Goal: Information Seeking & Learning: Learn about a topic

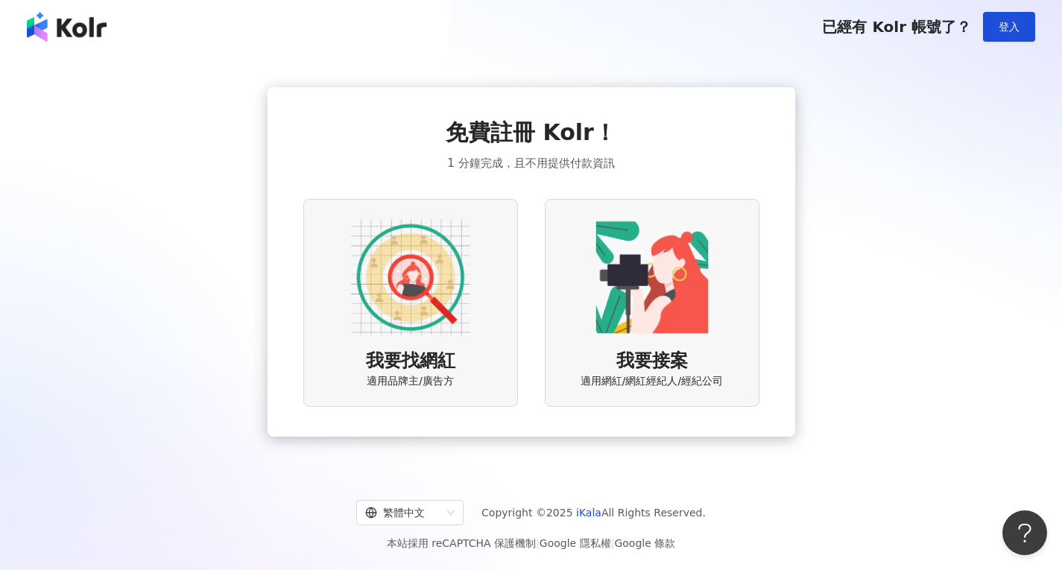
click at [341, 272] on div "我要找網紅 適用品牌主/廣告方" at bounding box center [410, 303] width 215 height 208
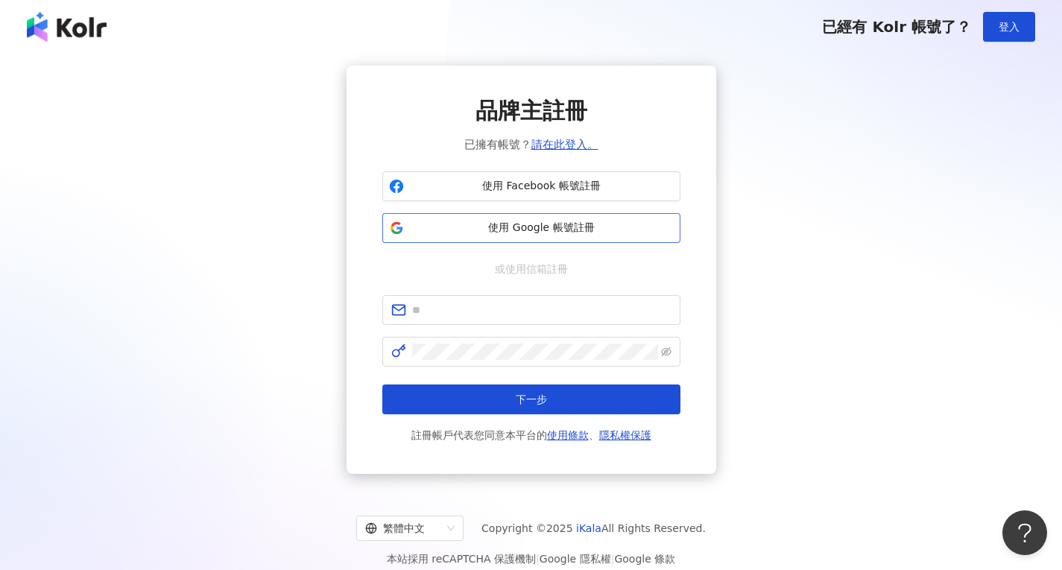
click at [513, 241] on button "使用 Google 帳號註冊" at bounding box center [531, 228] width 298 height 30
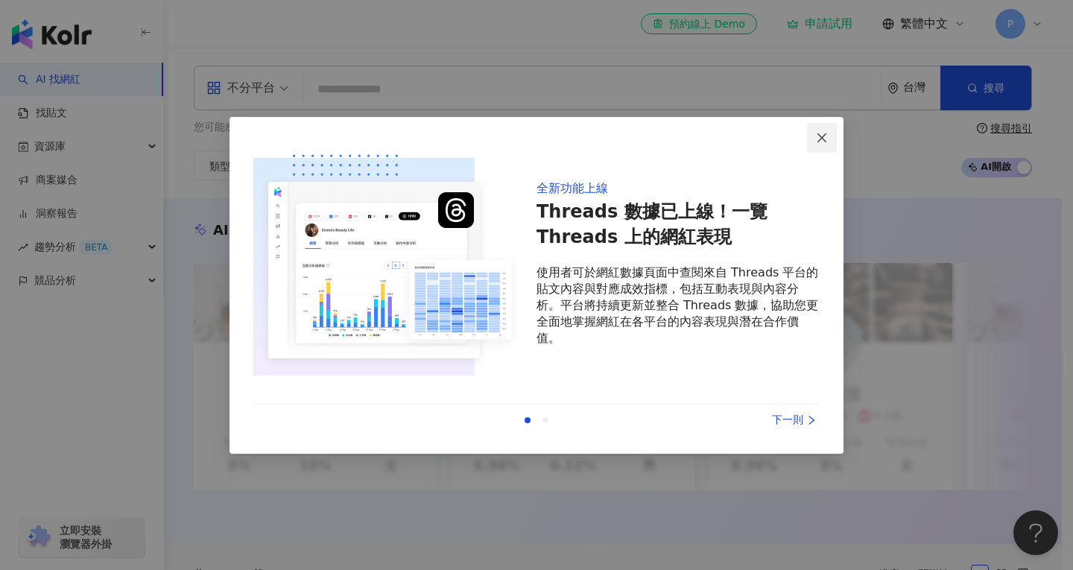
click at [827, 139] on icon "close" at bounding box center [822, 138] width 12 height 12
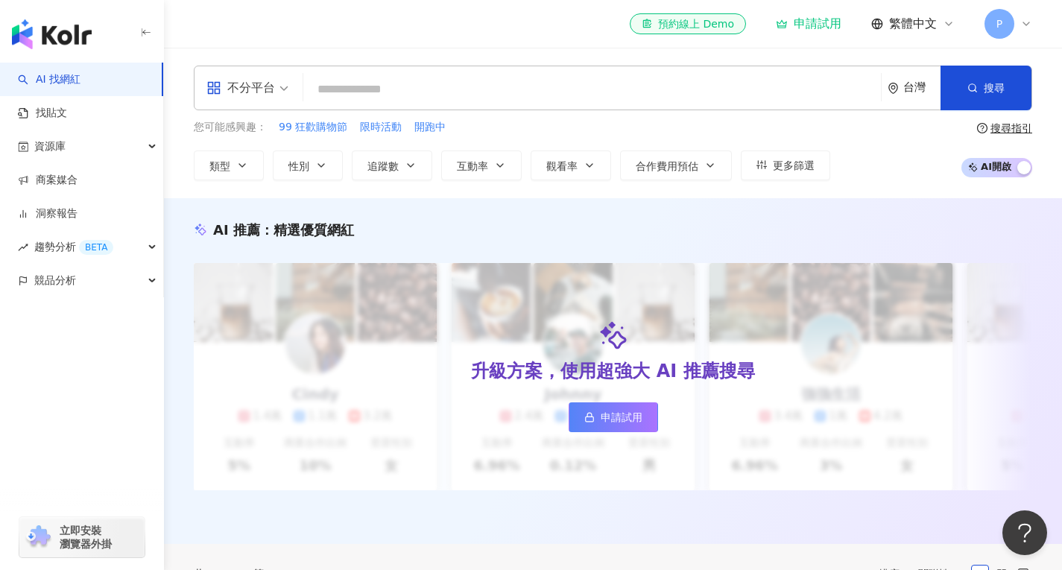
click at [261, 84] on div "不分平台" at bounding box center [240, 88] width 69 height 24
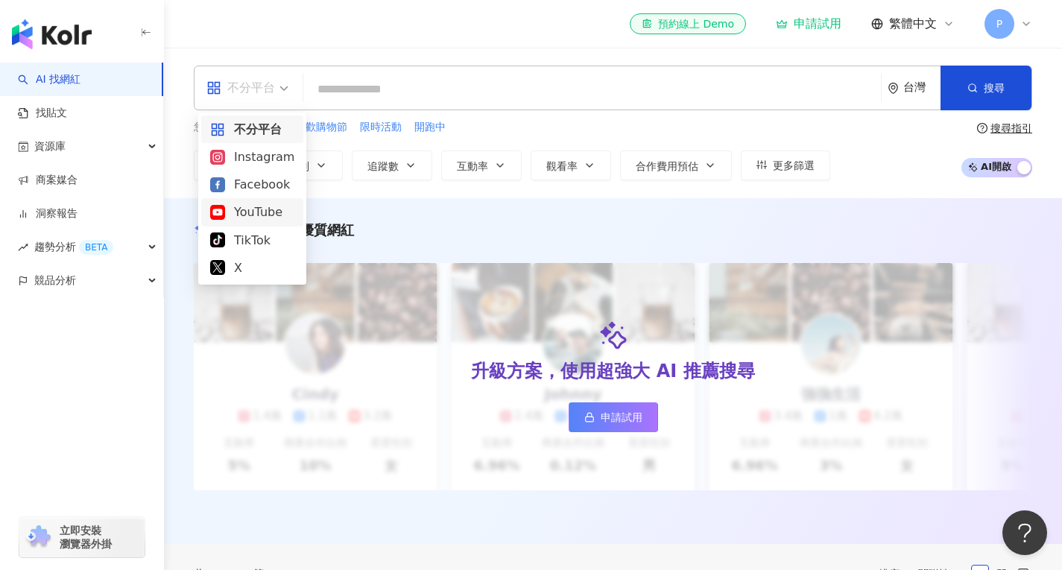
click at [266, 203] on div "YouTube" at bounding box center [252, 212] width 84 height 19
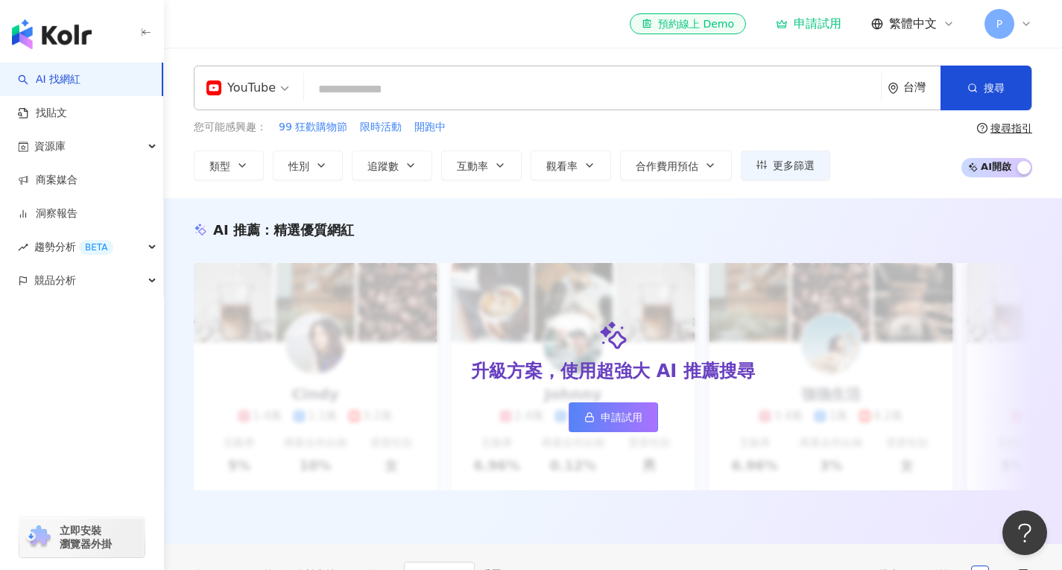
click at [466, 85] on input "search" at bounding box center [592, 89] width 565 height 28
click at [250, 166] on button "類型" at bounding box center [229, 166] width 70 height 30
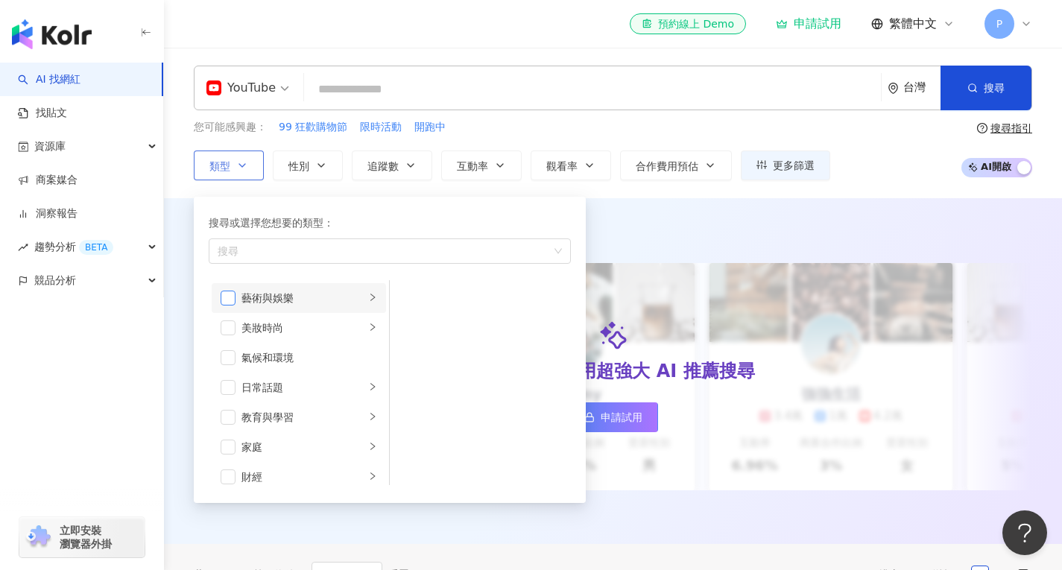
click at [229, 299] on span "button" at bounding box center [228, 298] width 15 height 15
click at [368, 297] on icon "right" at bounding box center [372, 297] width 9 height 9
click at [226, 297] on span "button" at bounding box center [228, 298] width 15 height 15
click at [368, 391] on div "button" at bounding box center [372, 387] width 9 height 14
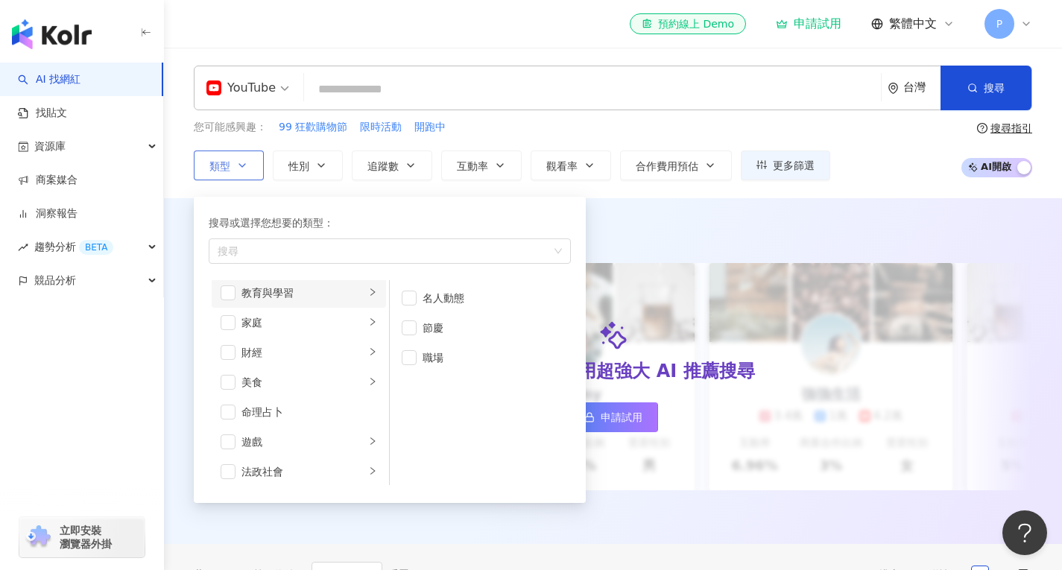
scroll to position [149, 0]
click at [359, 408] on li "遊戲" at bounding box center [299, 417] width 174 height 30
click at [413, 361] on span "button" at bounding box center [409, 357] width 15 height 15
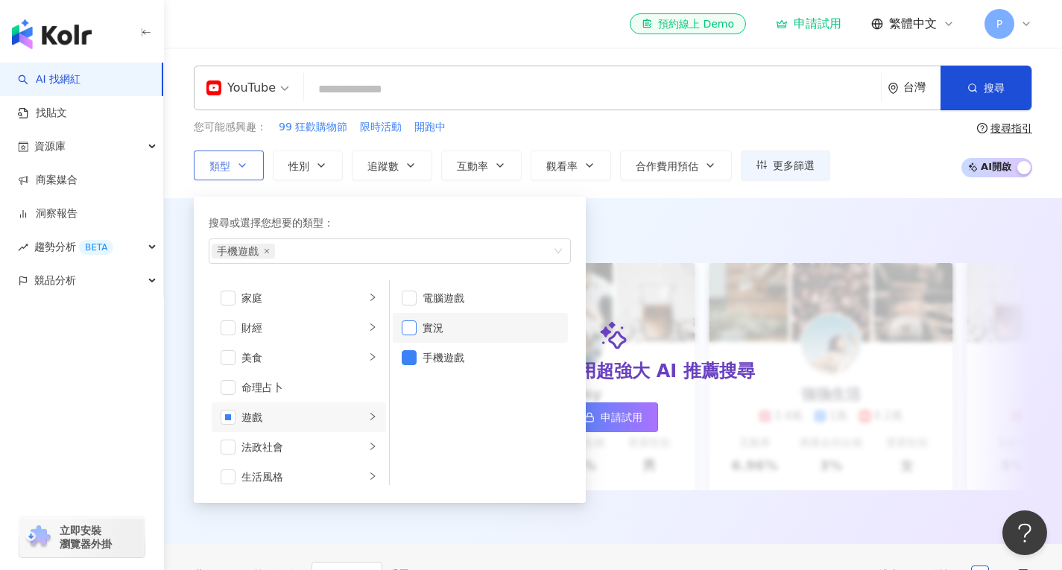
click at [413, 331] on span "button" at bounding box center [409, 327] width 15 height 15
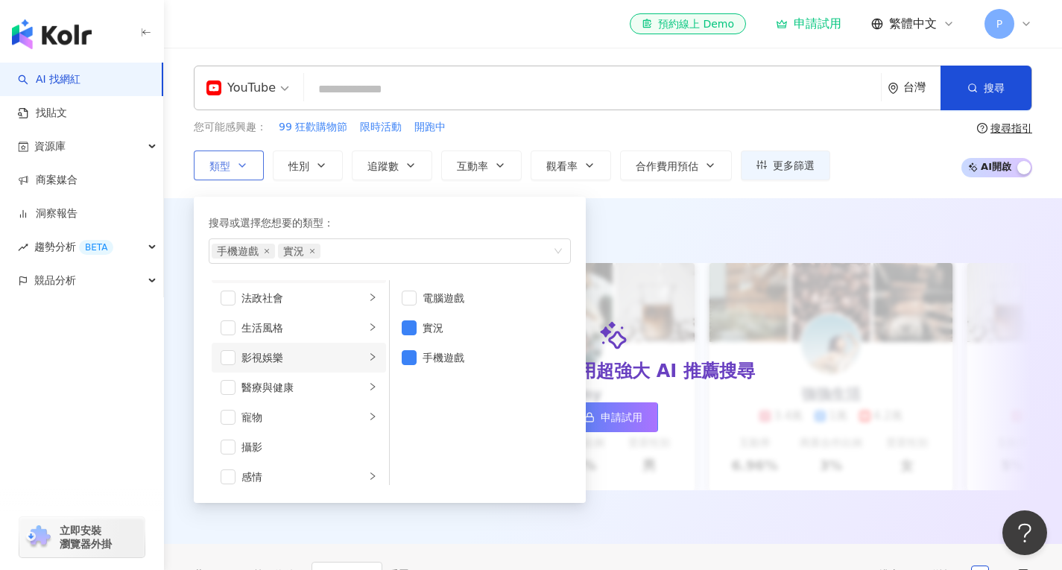
click at [356, 352] on li "影視娛樂" at bounding box center [299, 358] width 174 height 30
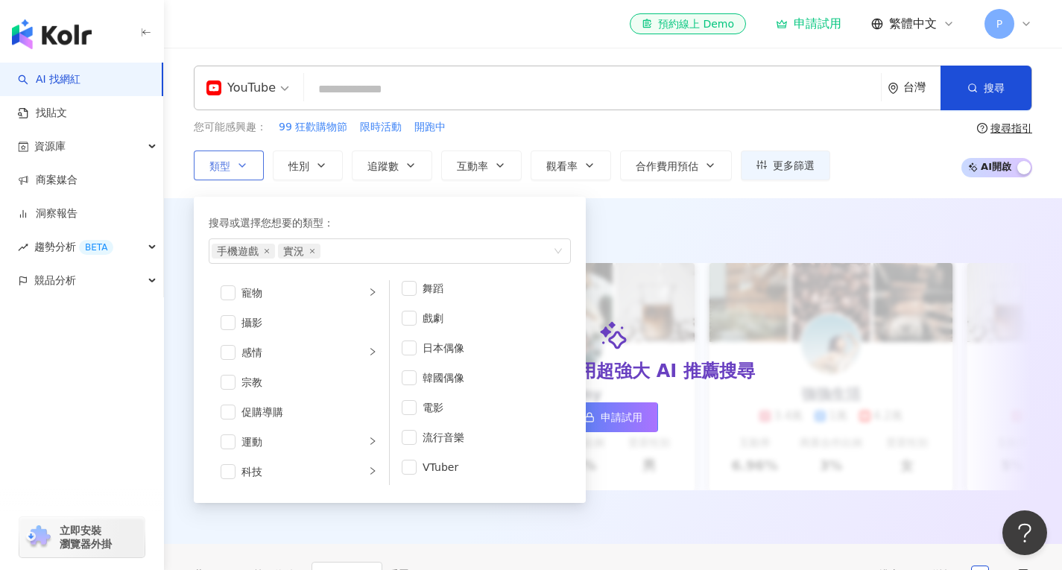
scroll to position [447, 0]
click at [368, 419] on icon "right" at bounding box center [372, 416] width 9 height 9
click at [405, 320] on span "button" at bounding box center [409, 318] width 15 height 15
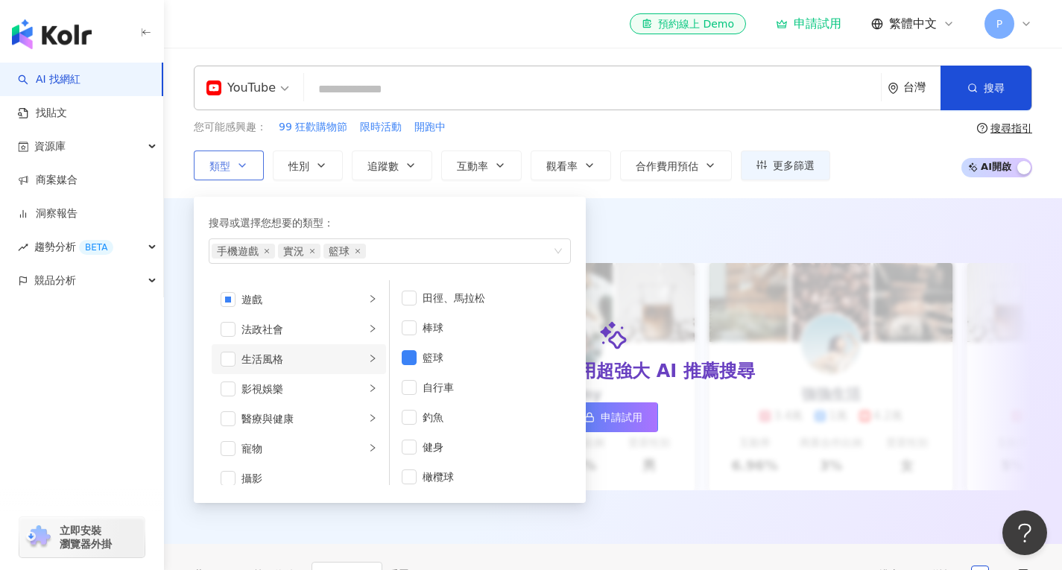
scroll to position [293, 0]
click at [368, 366] on icon "right" at bounding box center [372, 362] width 9 height 9
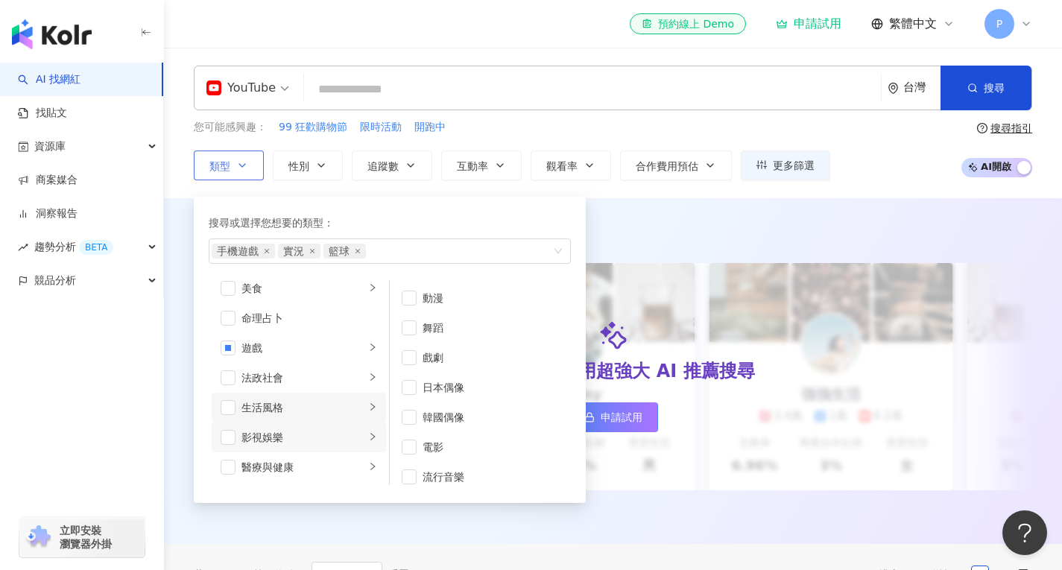
click at [349, 403] on div "生活風格" at bounding box center [303, 407] width 124 height 16
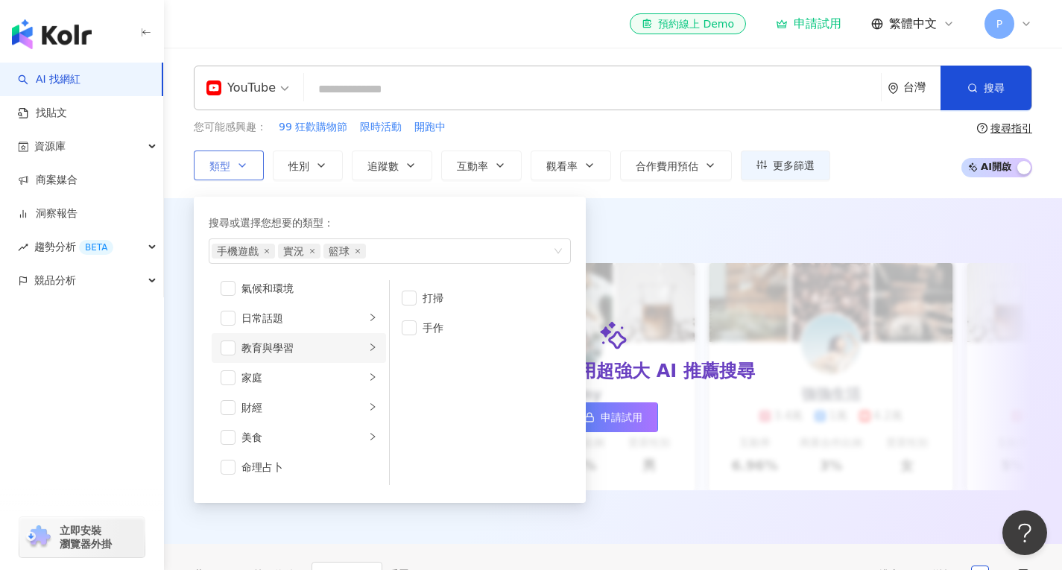
scroll to position [0, 0]
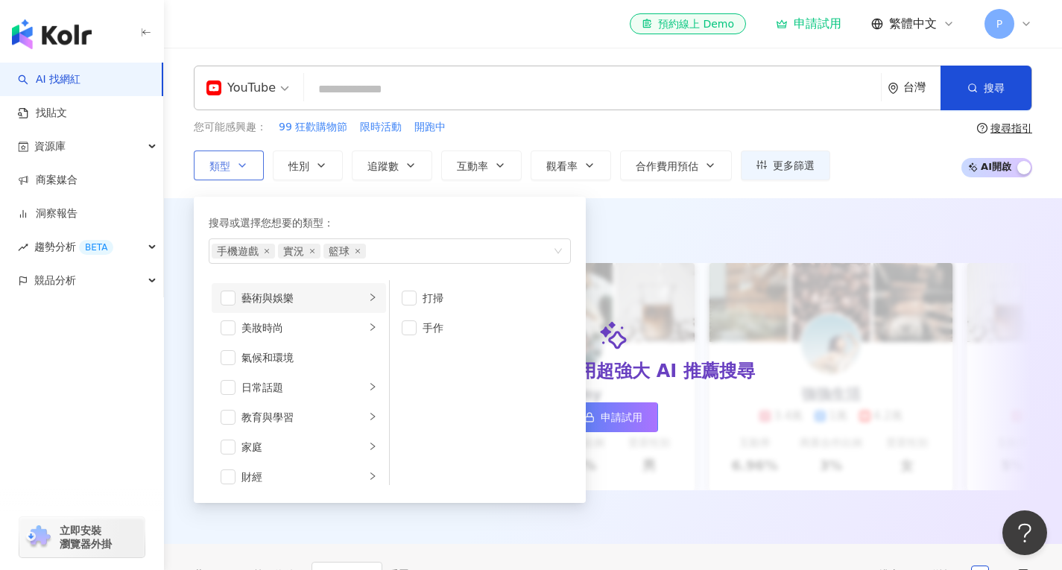
click at [368, 302] on div "button" at bounding box center [372, 298] width 9 height 14
click at [636, 217] on div "AI 推薦 ： 精選優質網紅 升級方案，使用超強大 AI 推薦搜尋 申請試用 Cindy 1.4萬 1.1萬 3.2萬 互動率 5% 商業合作比例 10% 受…" at bounding box center [613, 371] width 898 height 346
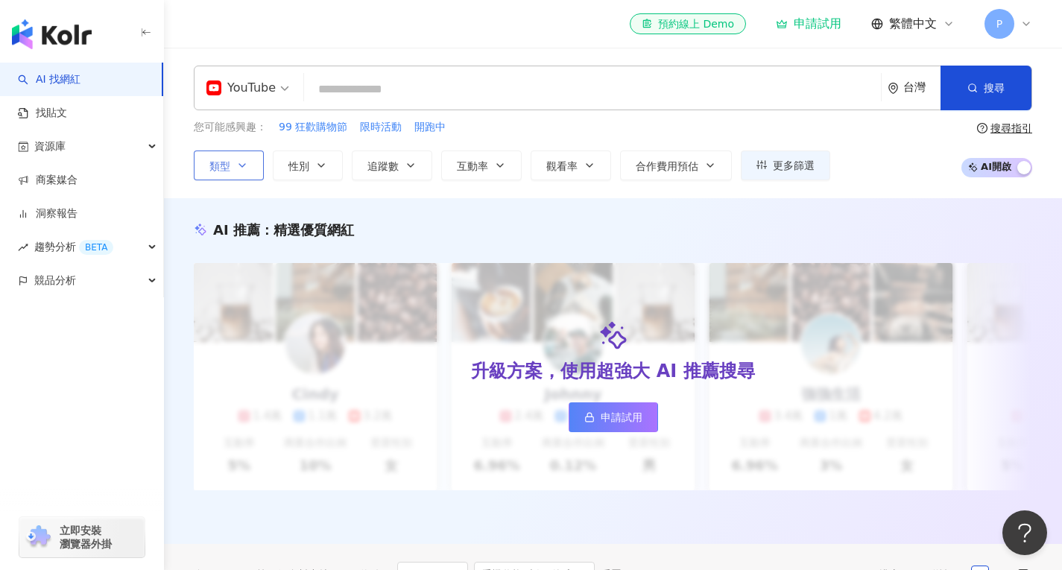
click at [255, 159] on button "類型" at bounding box center [229, 166] width 70 height 30
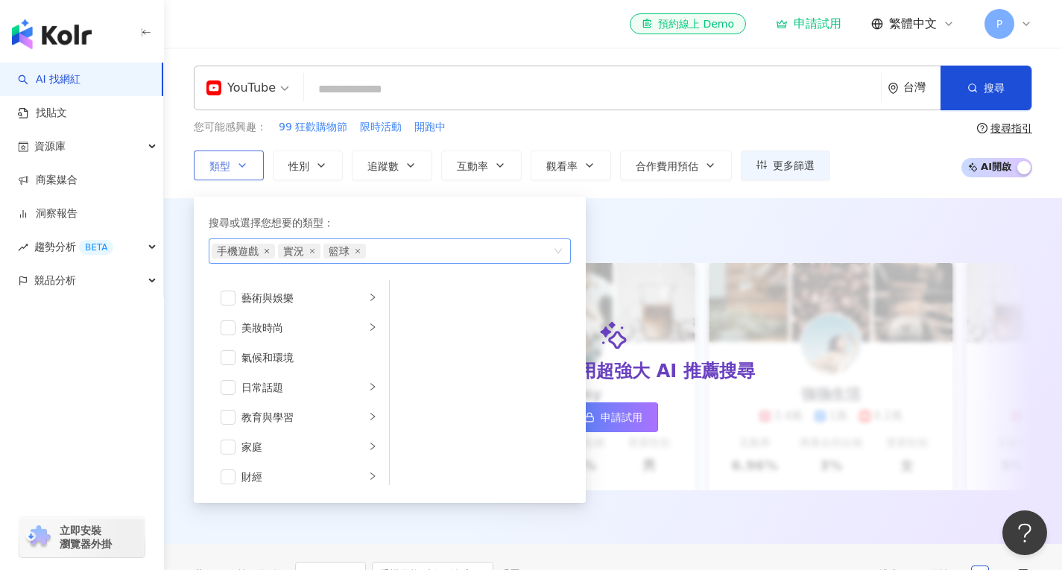
click at [265, 250] on icon "close" at bounding box center [267, 251] width 6 height 6
click at [239, 252] on span "實況" at bounding box center [233, 251] width 42 height 15
click at [247, 251] on icon "close" at bounding box center [246, 251] width 6 height 6
drag, startPoint x: 730, startPoint y: 233, endPoint x: 719, endPoint y: 230, distance: 11.8
click at [731, 232] on div "AI 推薦 ： 精選優質網紅" at bounding box center [613, 230] width 838 height 19
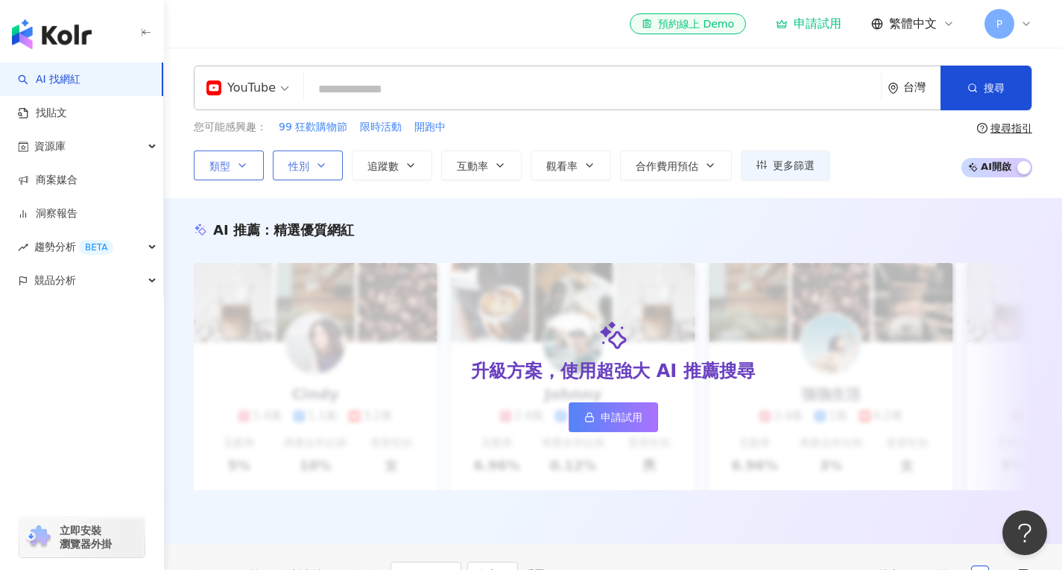
click at [323, 163] on icon "button" at bounding box center [321, 165] width 12 height 12
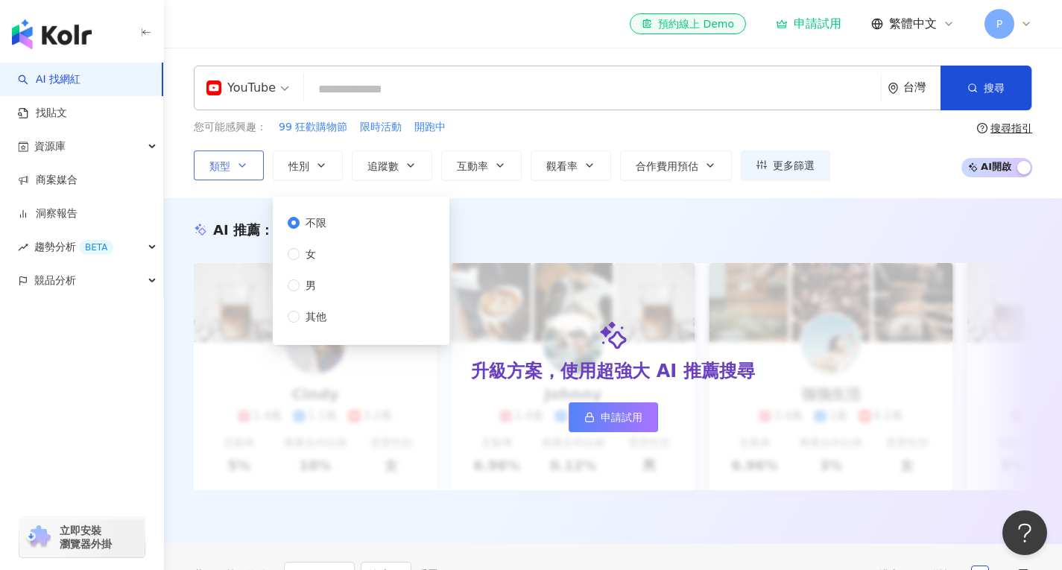
click at [338, 284] on div "不限 女 男 其他" at bounding box center [313, 270] width 51 height 110
click at [307, 279] on span "男" at bounding box center [311, 285] width 22 height 16
click at [314, 220] on span "不限" at bounding box center [316, 223] width 33 height 16
click at [405, 159] on button "追蹤數" at bounding box center [392, 166] width 80 height 30
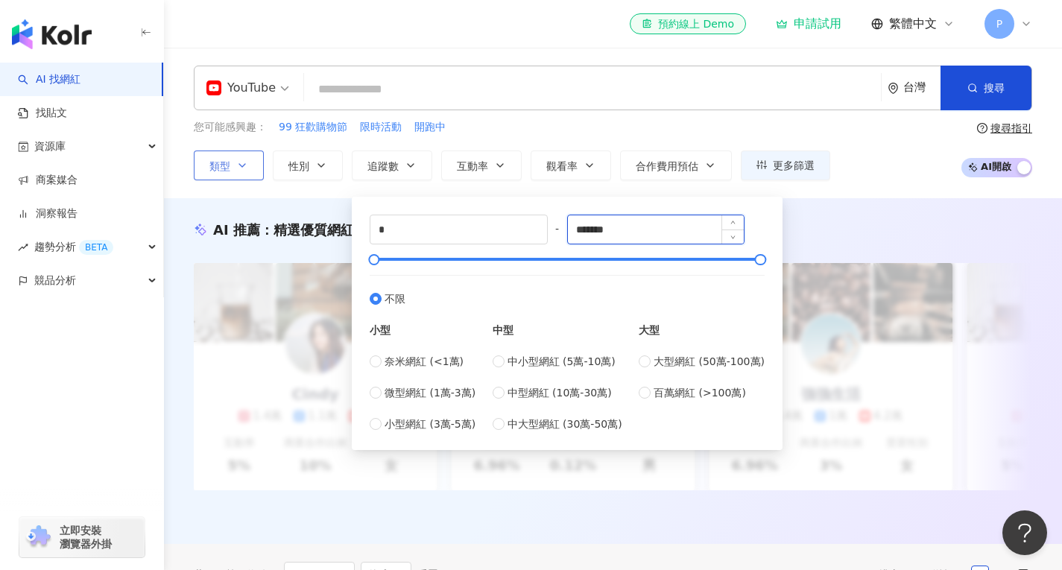
click at [631, 232] on input "*******" at bounding box center [656, 229] width 177 height 28
type input "******"
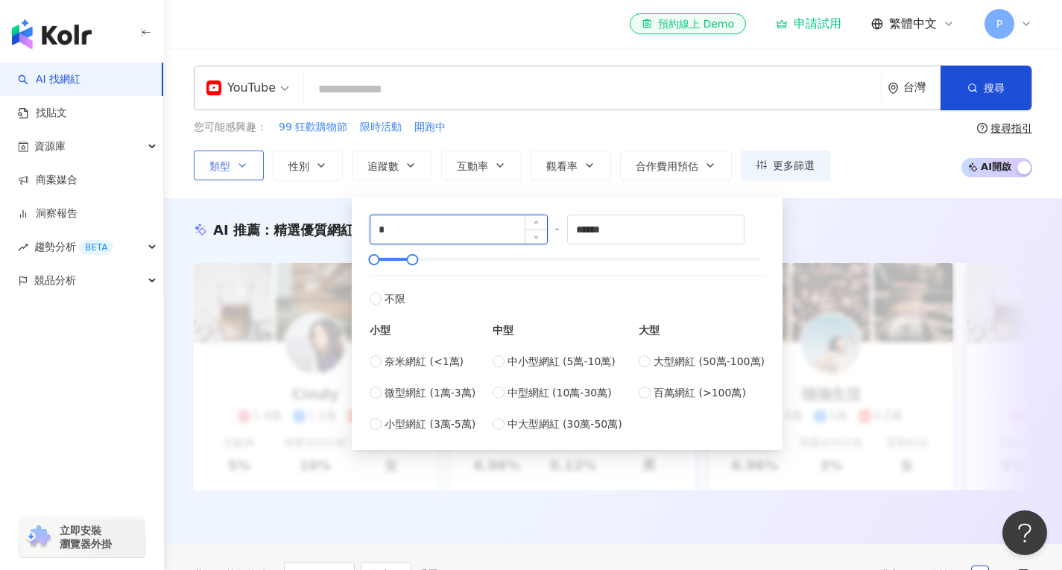
drag, startPoint x: 504, startPoint y: 226, endPoint x: 396, endPoint y: 218, distance: 108.3
click at [396, 218] on input "*" at bounding box center [458, 229] width 177 height 28
drag, startPoint x: 413, startPoint y: 236, endPoint x: 329, endPoint y: 218, distance: 86.1
type input "*"
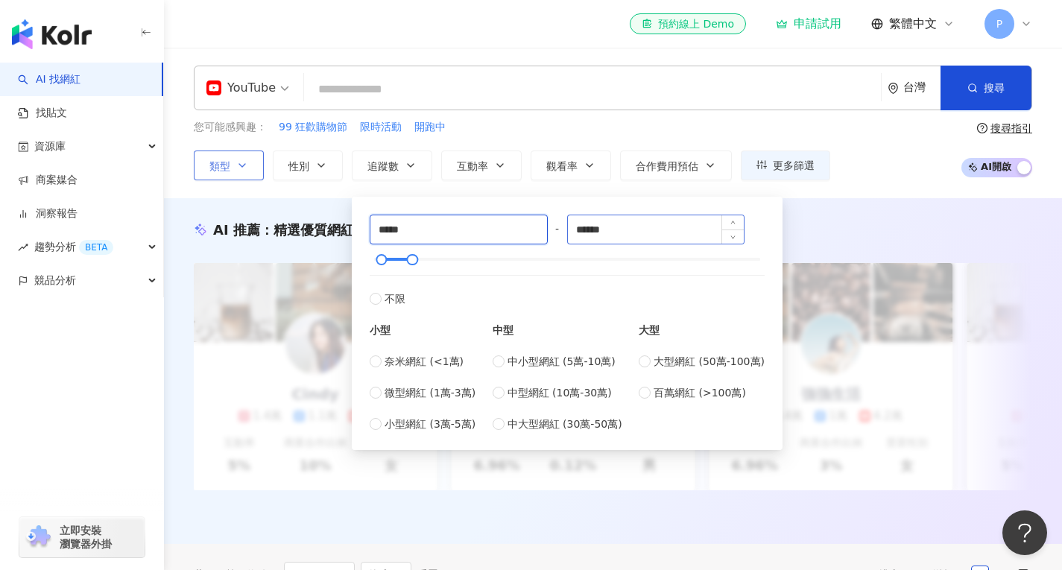
type input "*****"
drag, startPoint x: 634, startPoint y: 230, endPoint x: 557, endPoint y: 225, distance: 77.7
click at [557, 225] on div "***** - ****** 不限 小型 奈米網紅 (<1萬) 微型網紅 (1萬-3萬) 小型網紅 (3萬-5萬) 中型 中小型網紅 (5萬-10萬) 中型網…" at bounding box center [567, 324] width 395 height 218
type input "******"
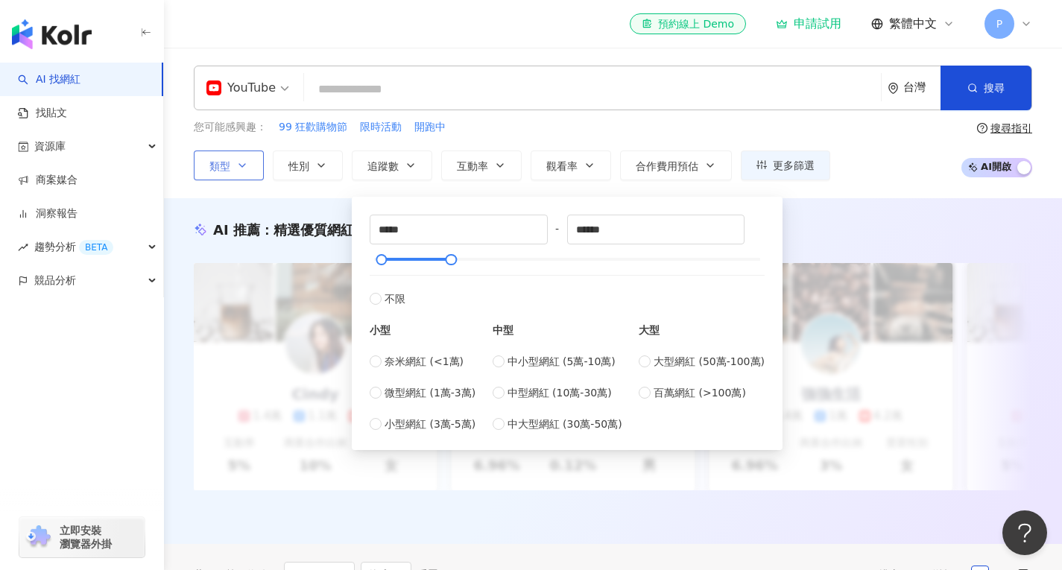
type input "******"
click at [845, 206] on div "AI 推薦 ： 精選優質網紅 升級方案，使用超強大 AI 推薦搜尋 申請試用 Cindy 1.4萬 1.1萬 3.2萬 互動率 5% 商業合作比例 10% 受…" at bounding box center [613, 371] width 898 height 346
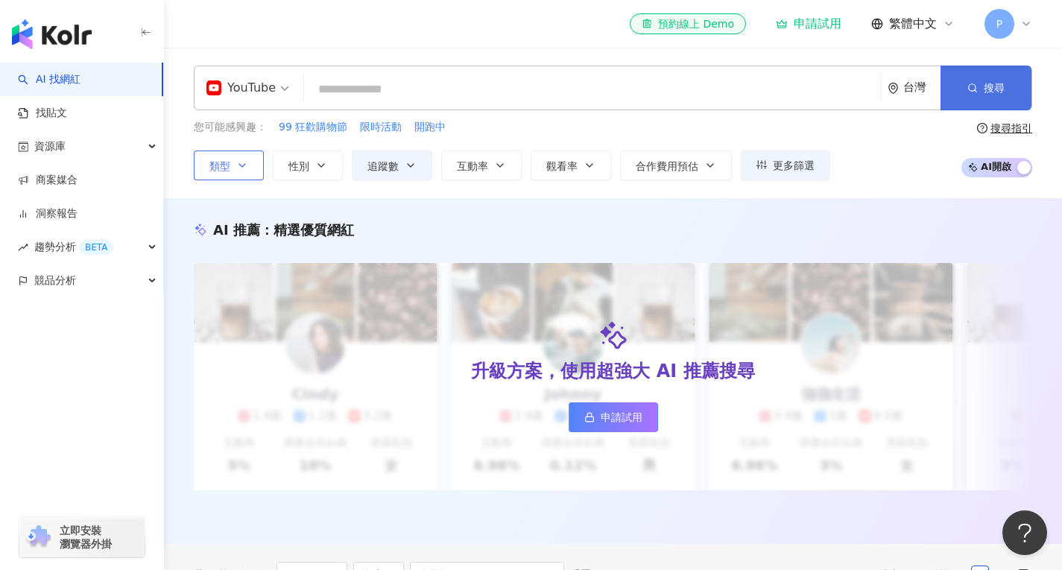
click at [981, 103] on button "搜尋" at bounding box center [985, 88] width 91 height 45
click at [794, 99] on input "search" at bounding box center [592, 89] width 565 height 28
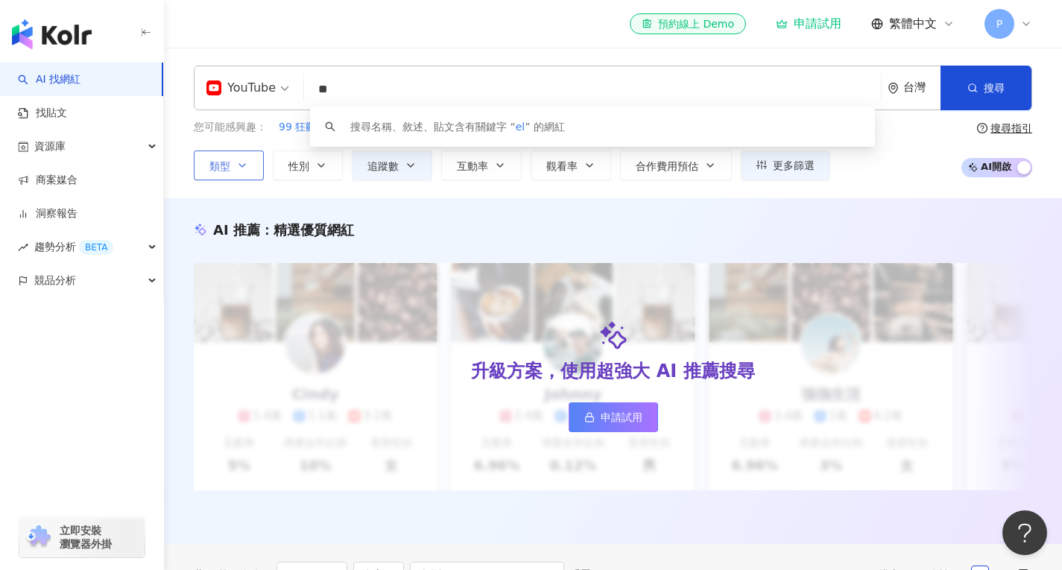
type input "*"
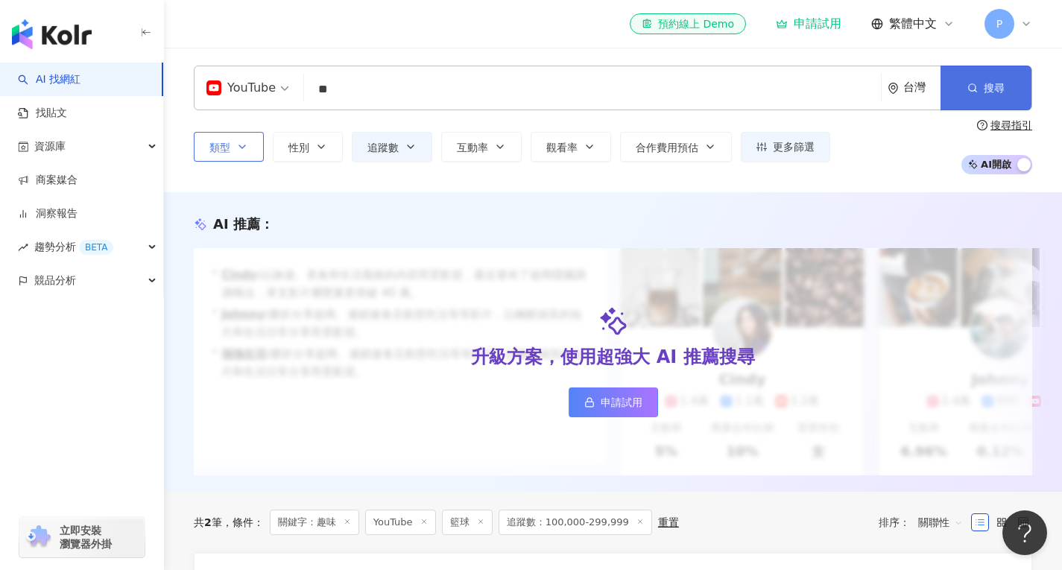
click at [968, 89] on icon "button" at bounding box center [972, 88] width 10 height 10
click at [253, 139] on button "類型" at bounding box center [229, 147] width 70 height 30
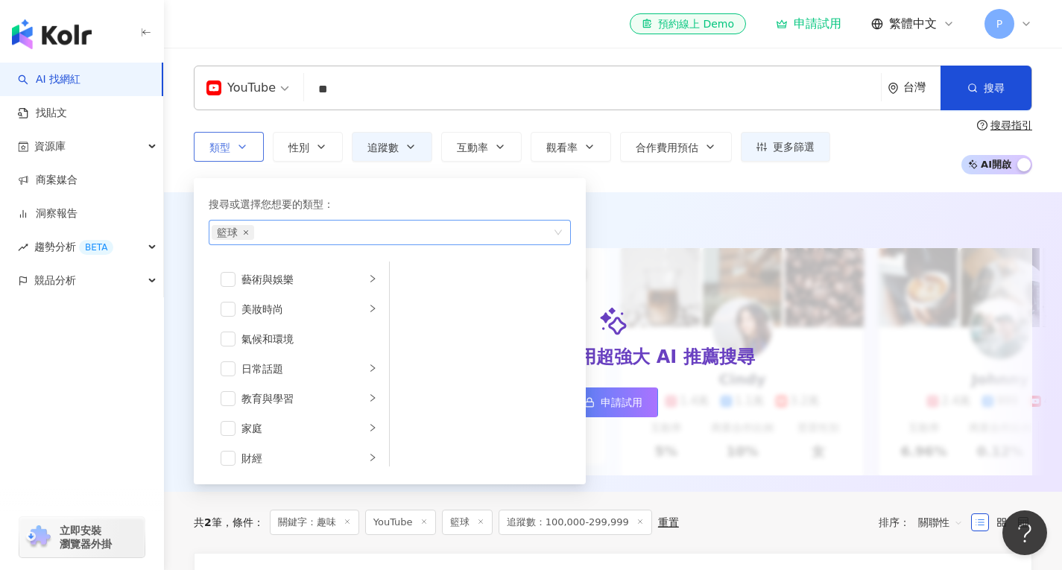
click at [247, 232] on icon "close" at bounding box center [246, 233] width 6 height 6
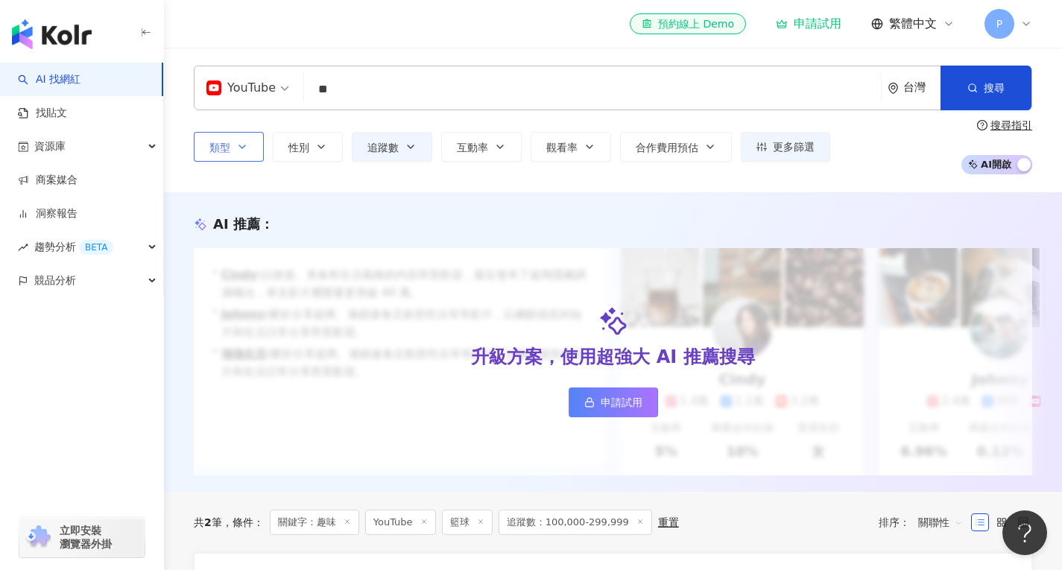
click at [674, 194] on div "AI 推薦 ： 升級方案，使用超強大 AI 推薦搜尋 申請試用 • Cindy : 以旅遊、美食和生活風格的內容而受歡迎，最近發布了超商隱藏調酒喝法，單支影片…" at bounding box center [613, 342] width 898 height 300
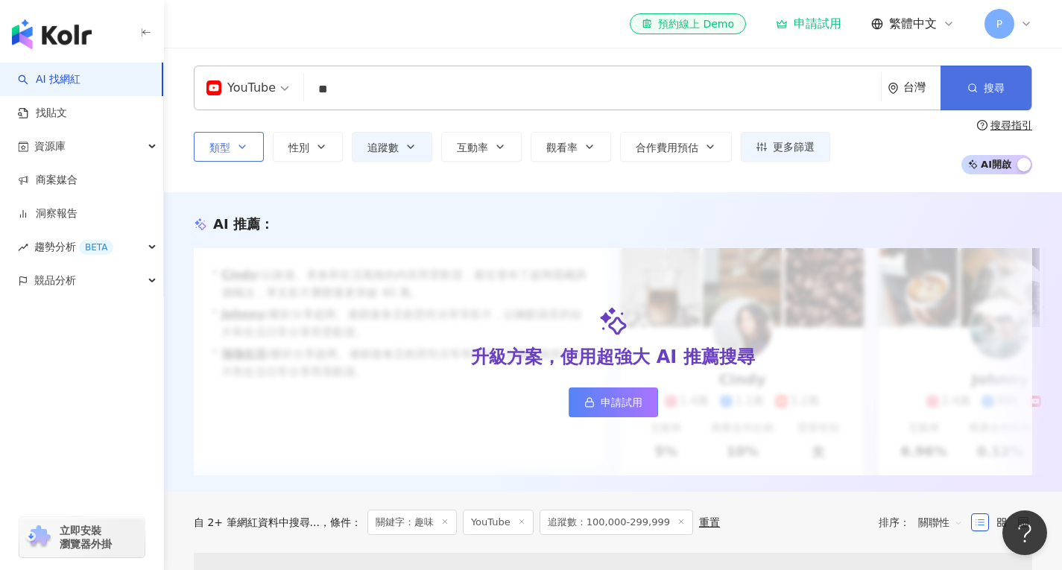
click at [1016, 76] on button "搜尋" at bounding box center [985, 88] width 91 height 45
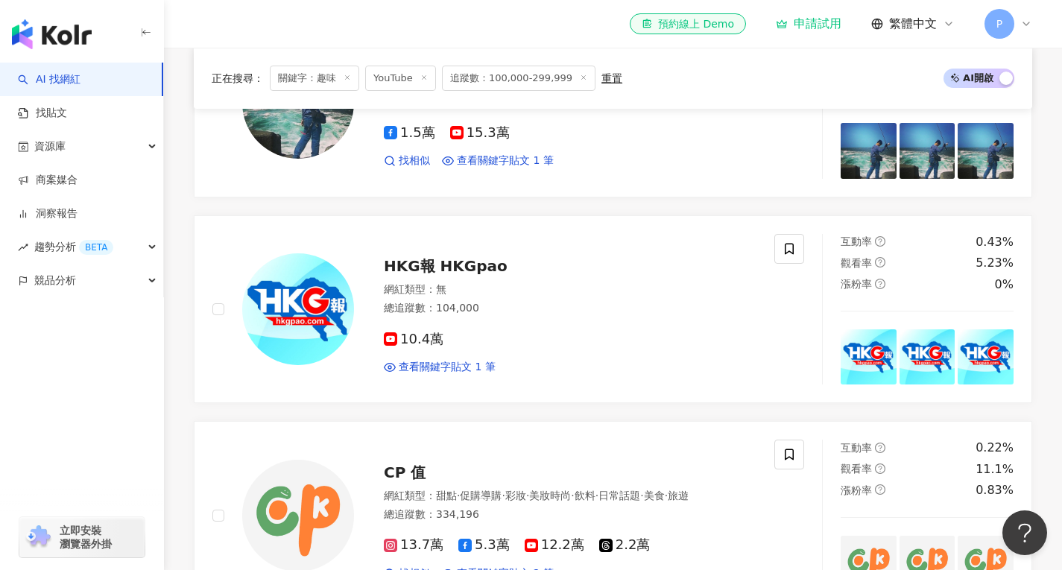
scroll to position [671, 0]
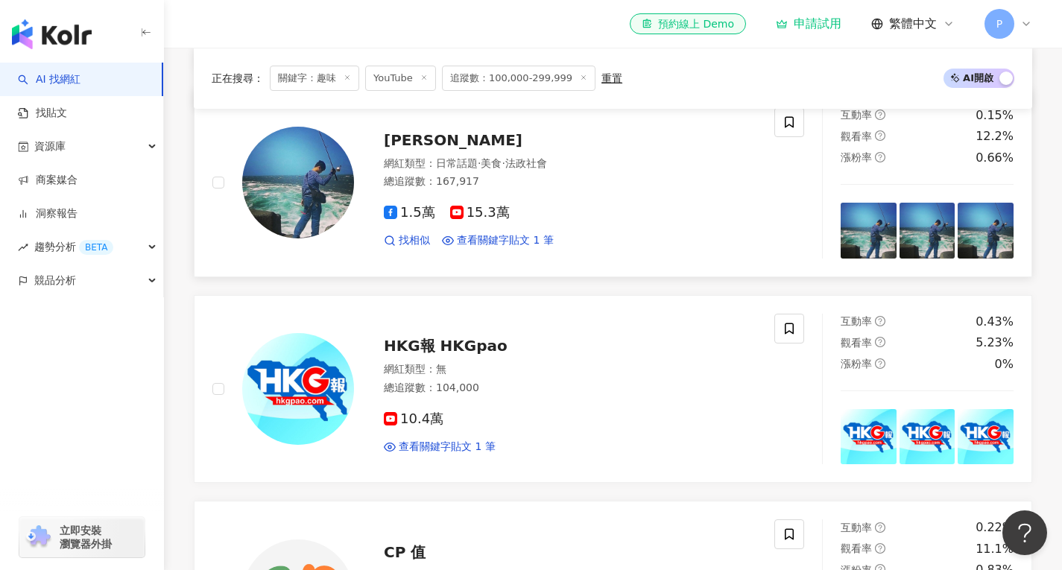
click at [407, 149] on span "[PERSON_NAME]" at bounding box center [453, 140] width 139 height 18
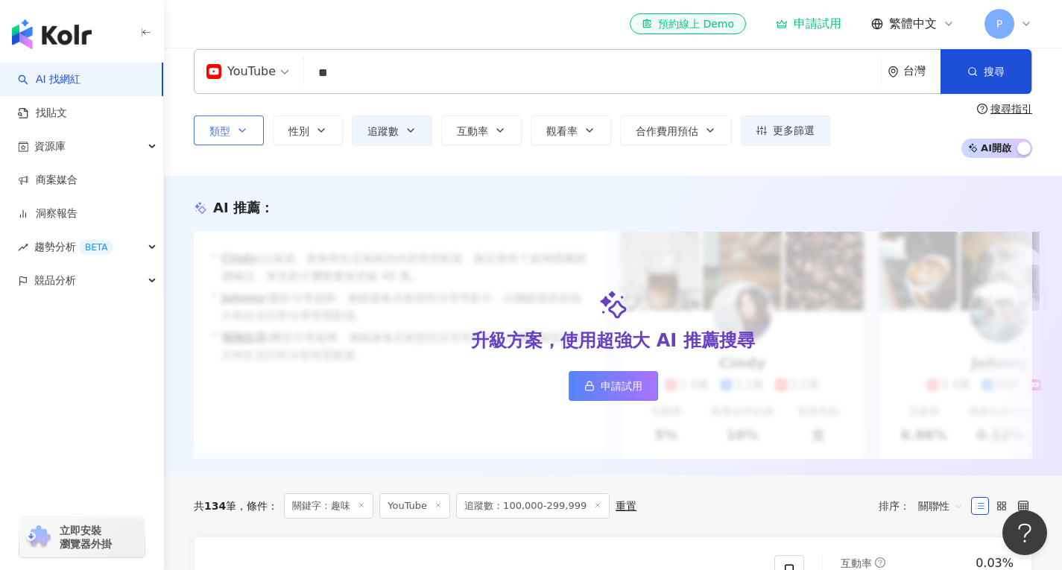
scroll to position [0, 0]
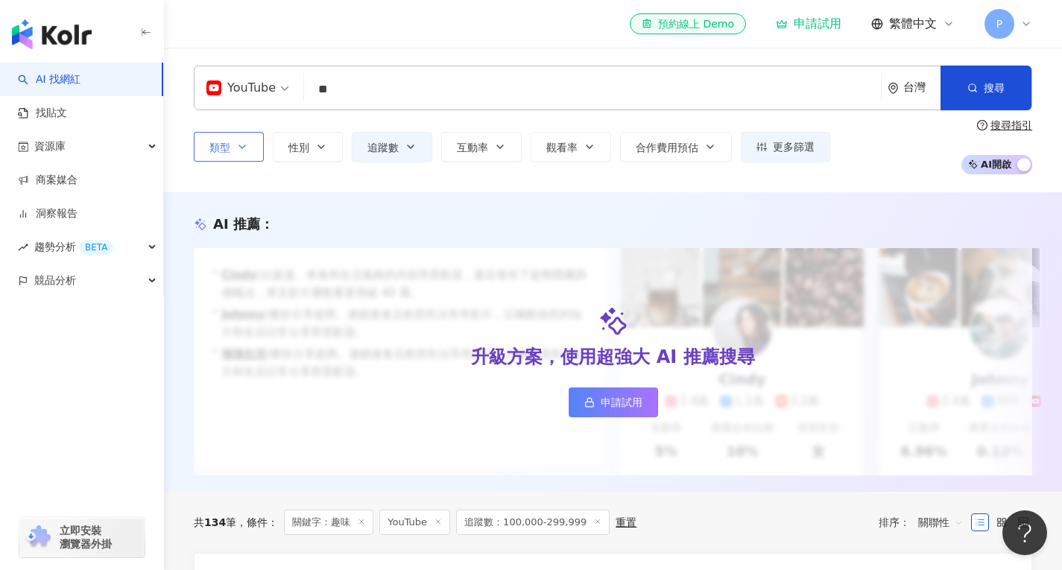
click at [392, 81] on input "**" at bounding box center [592, 89] width 565 height 28
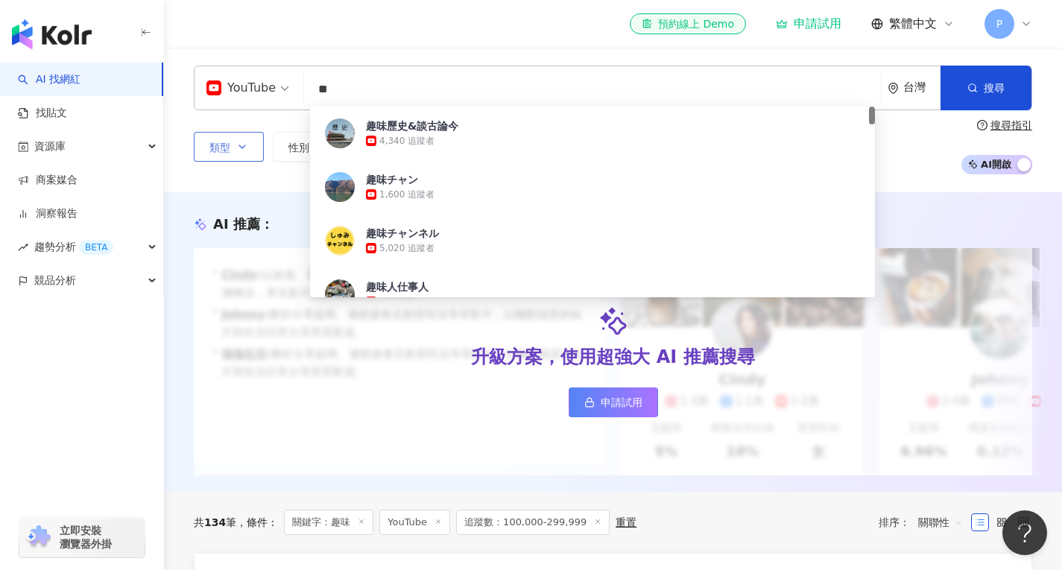
type input "*"
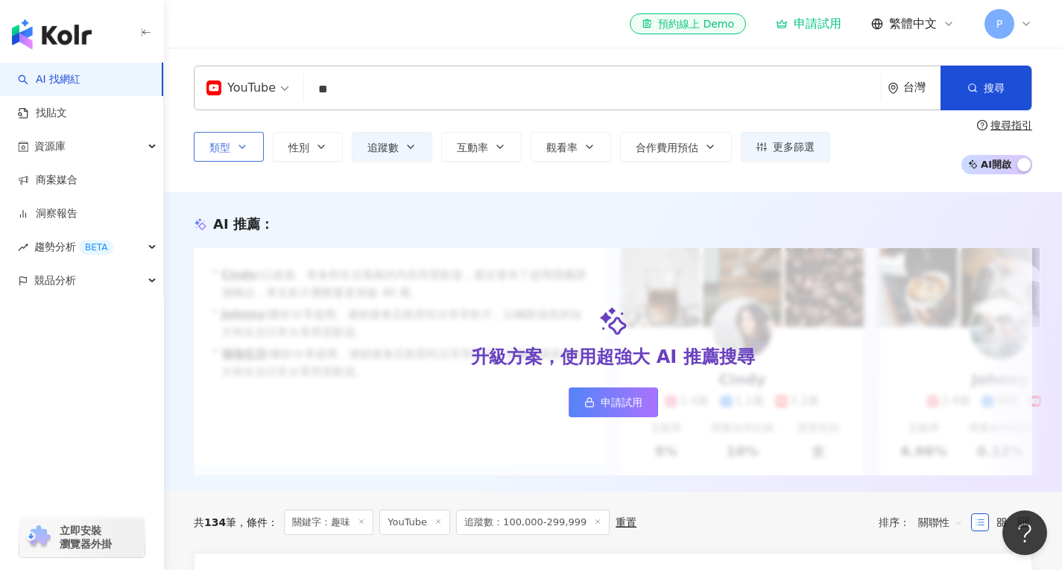
type input "**"
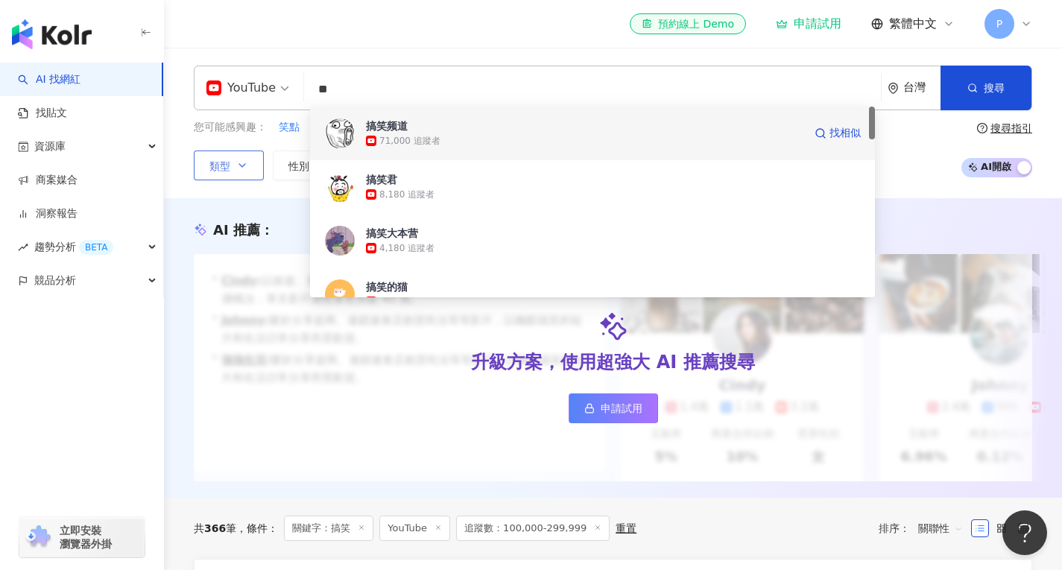
click at [680, 142] on div "71,000 追蹤者" at bounding box center [584, 140] width 437 height 15
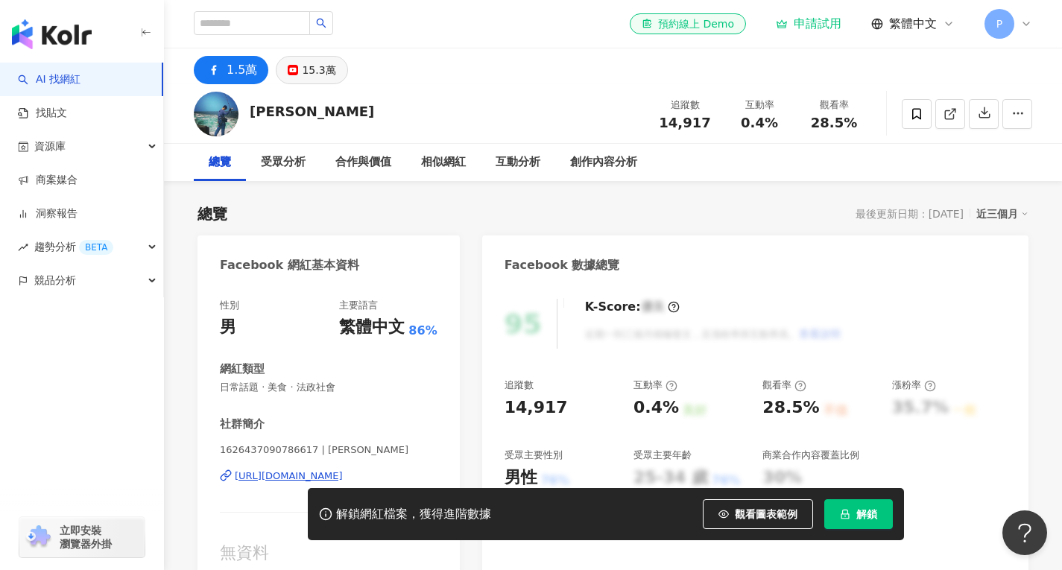
click at [314, 64] on div "15.3萬" at bounding box center [319, 70] width 34 height 21
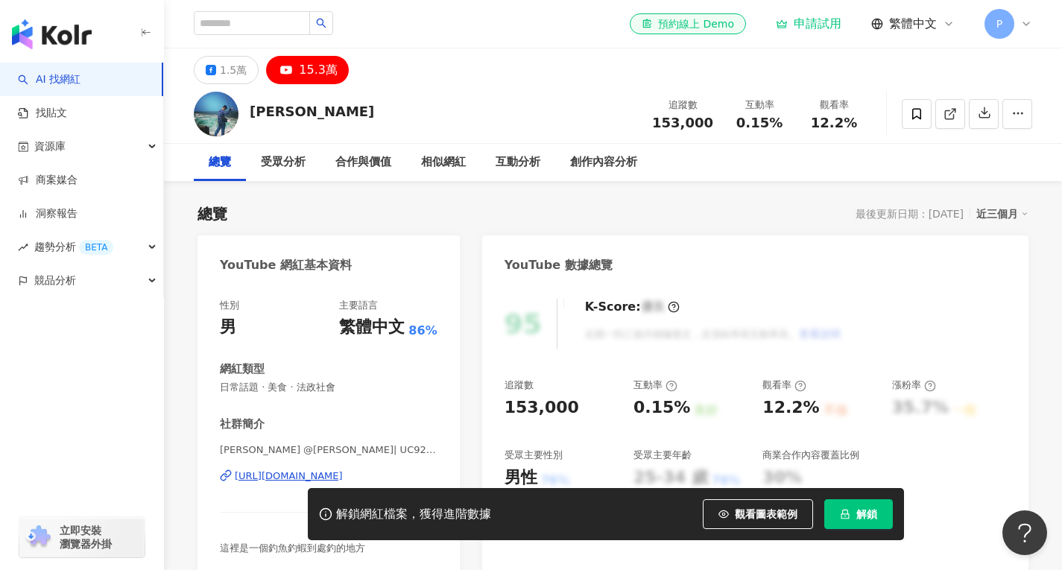
scroll to position [75, 0]
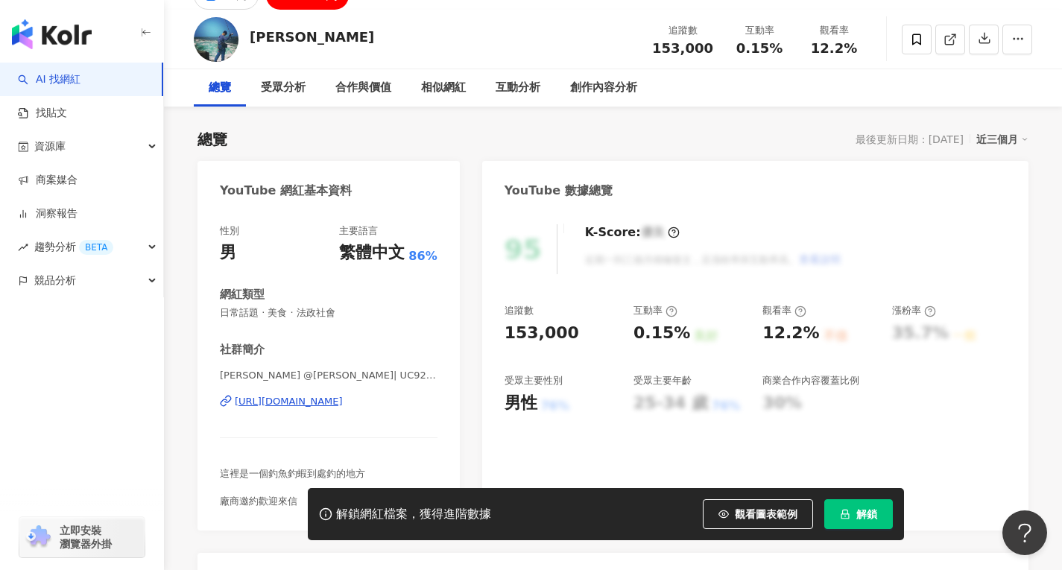
click at [343, 395] on div "[URL][DOMAIN_NAME]" at bounding box center [289, 401] width 108 height 13
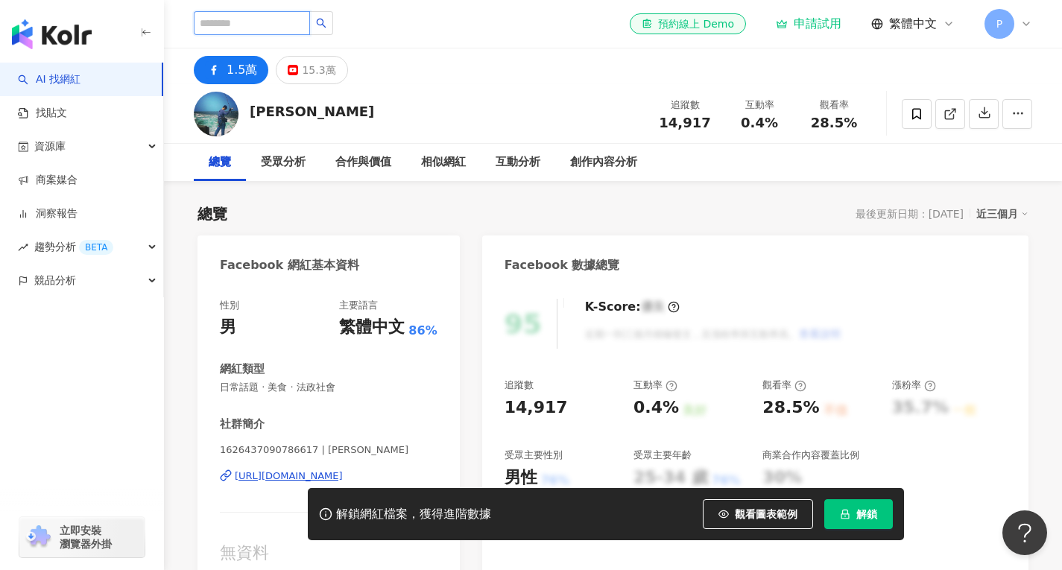
click at [289, 31] on input "search" at bounding box center [252, 23] width 116 height 24
type input "***"
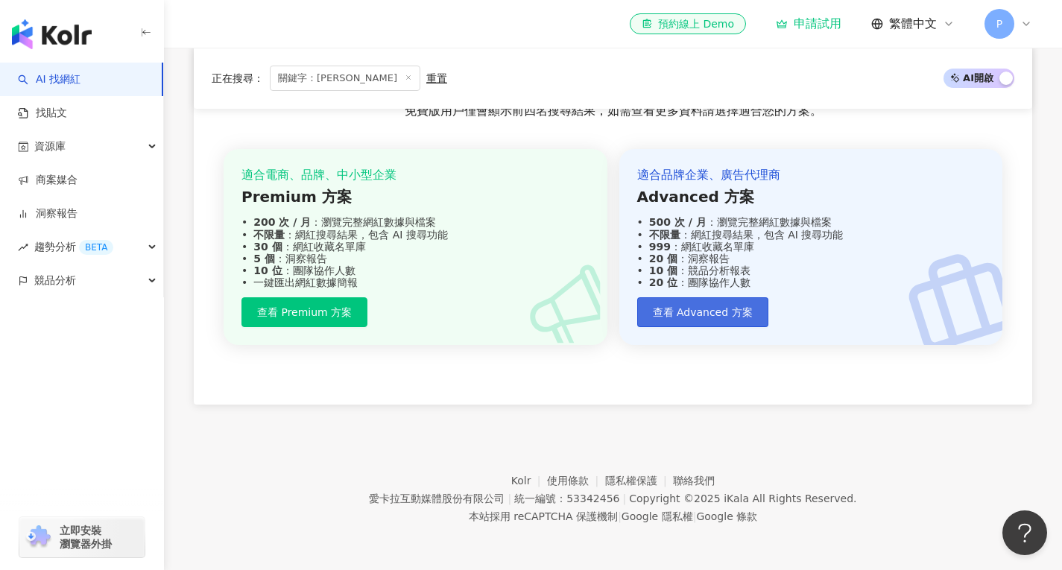
scroll to position [1949, 0]
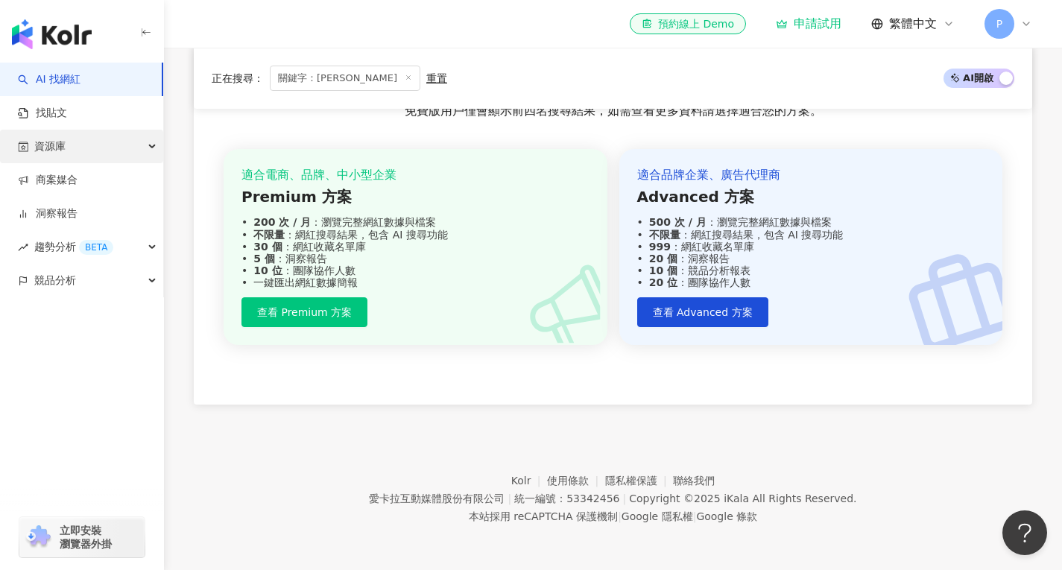
click at [157, 147] on div "資源庫" at bounding box center [81, 147] width 163 height 34
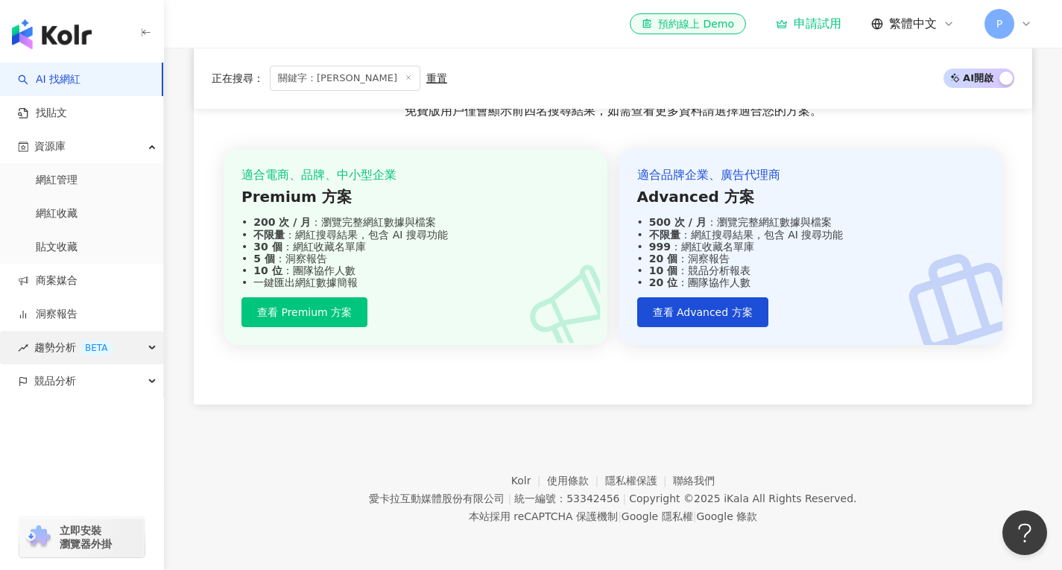
click at [150, 348] on icon "button" at bounding box center [153, 348] width 7 height 0
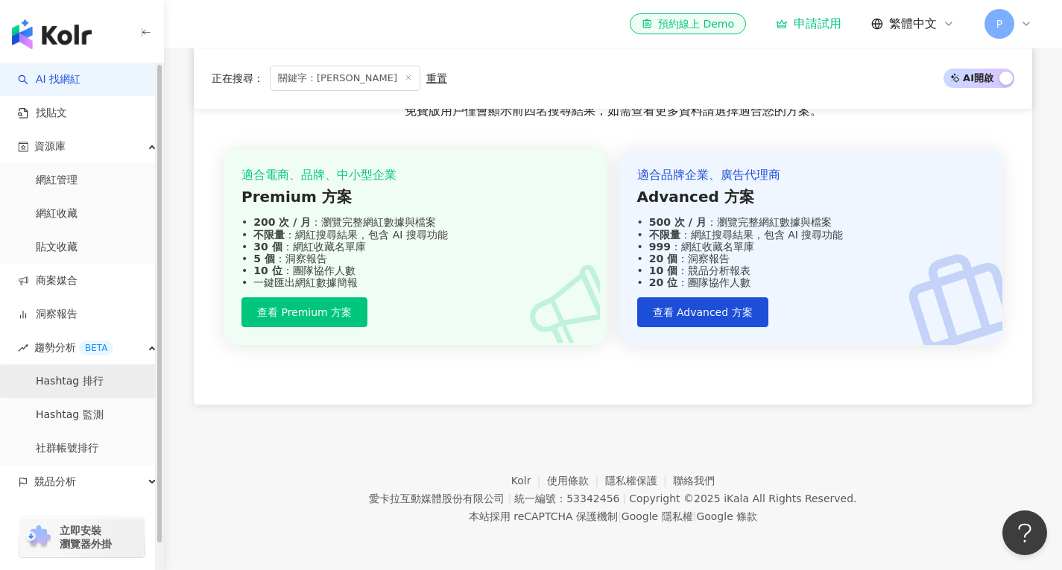
click at [97, 375] on link "Hashtag 排行" at bounding box center [70, 381] width 68 height 15
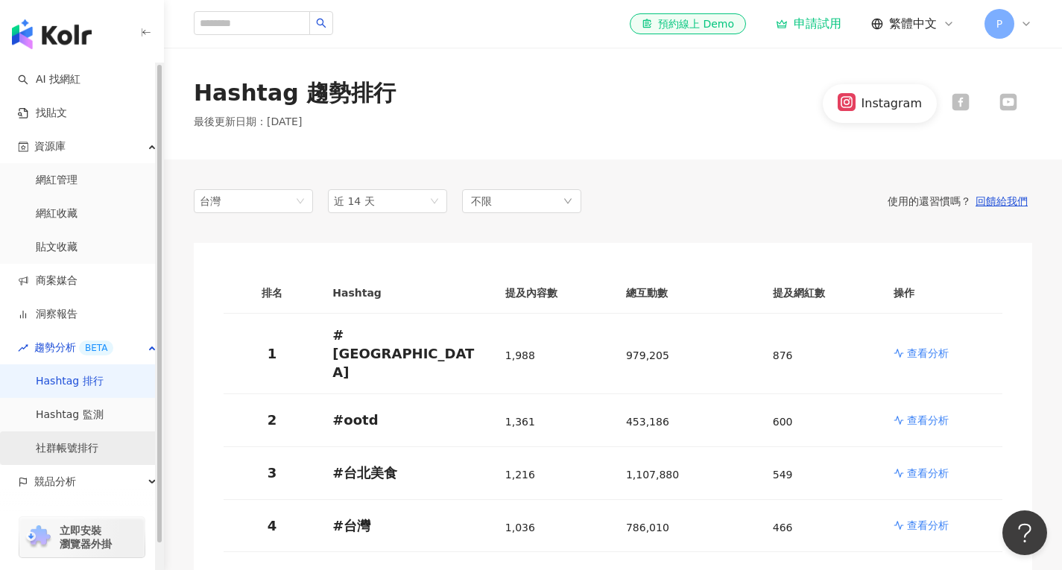
click at [82, 452] on link "社群帳號排行" at bounding box center [67, 448] width 63 height 15
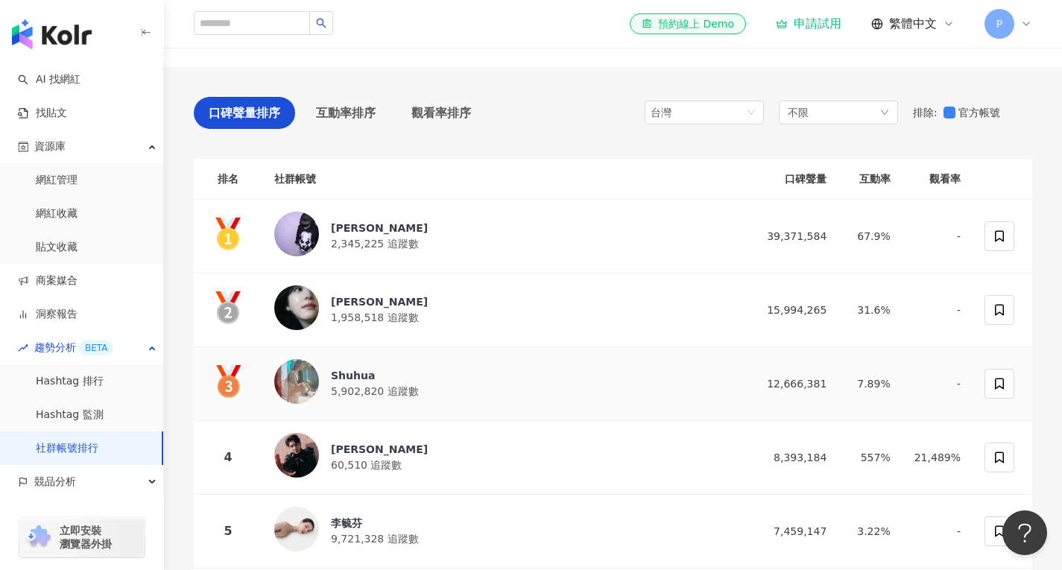
scroll to position [75, 0]
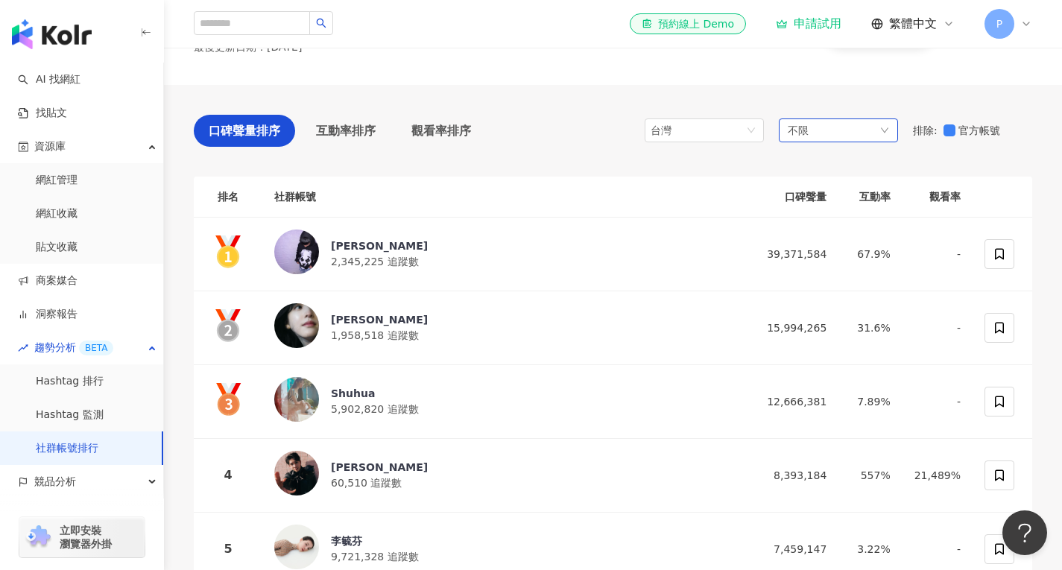
click at [802, 127] on span "不限" at bounding box center [798, 130] width 21 height 16
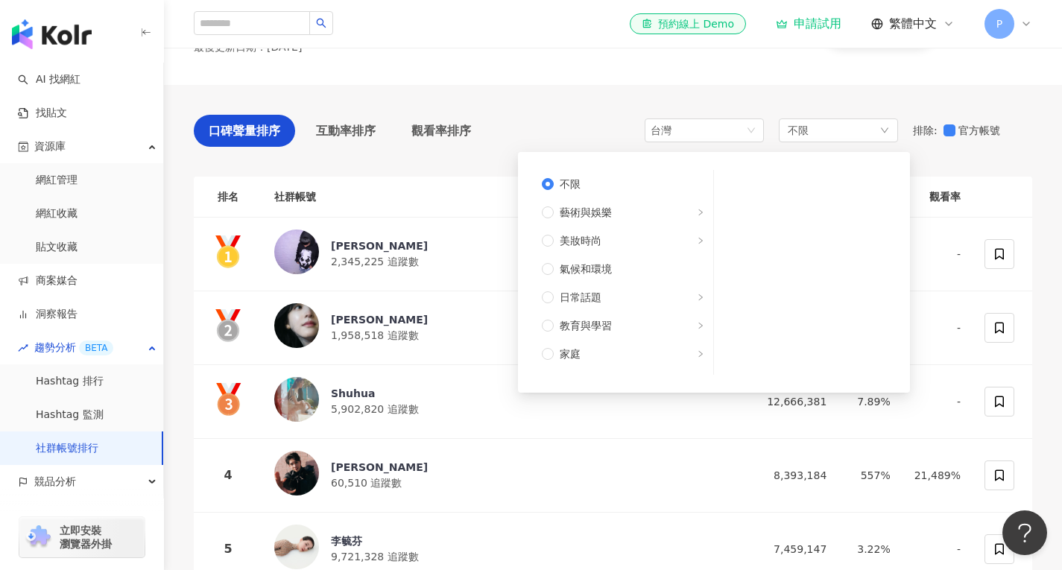
click at [500, 113] on div "口碑聲量排序 互動率排序 觀看率排序 台灣 不限 不限 藝術與娛樂 美妝時尚 氣候和環境 日常話題 教育與學習 家庭 財經 美食 命理占卜 遊戲 法政社會 生…" at bounding box center [613, 535] width 838 height 900
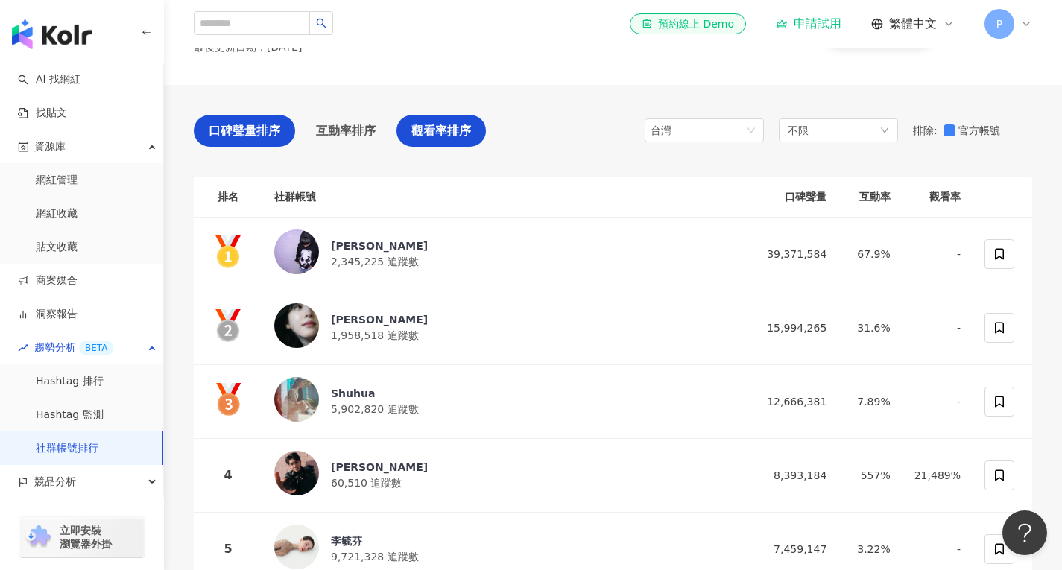
click at [440, 136] on span "觀看率排序" at bounding box center [441, 130] width 60 height 19
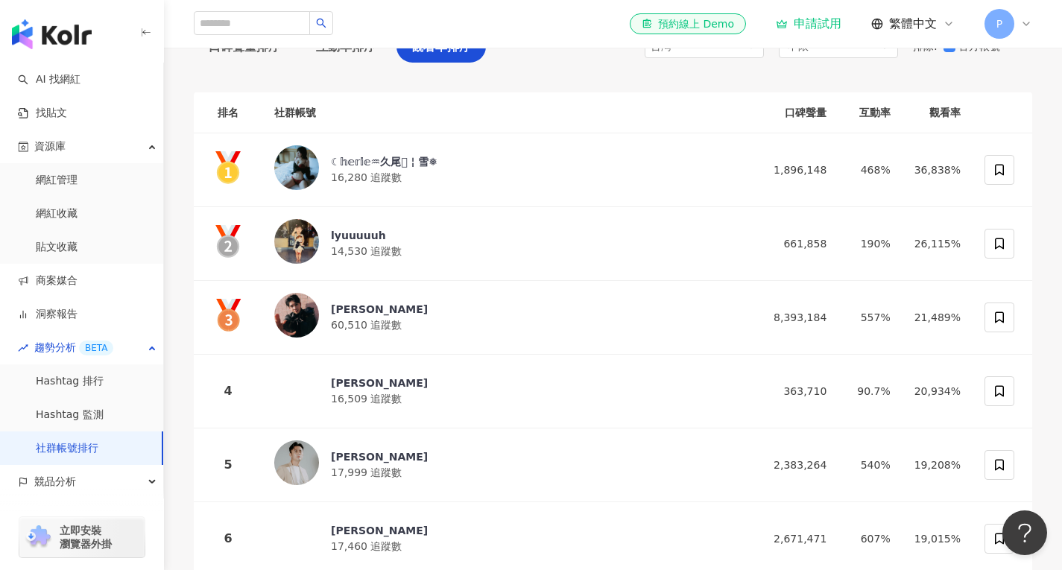
scroll to position [224, 0]
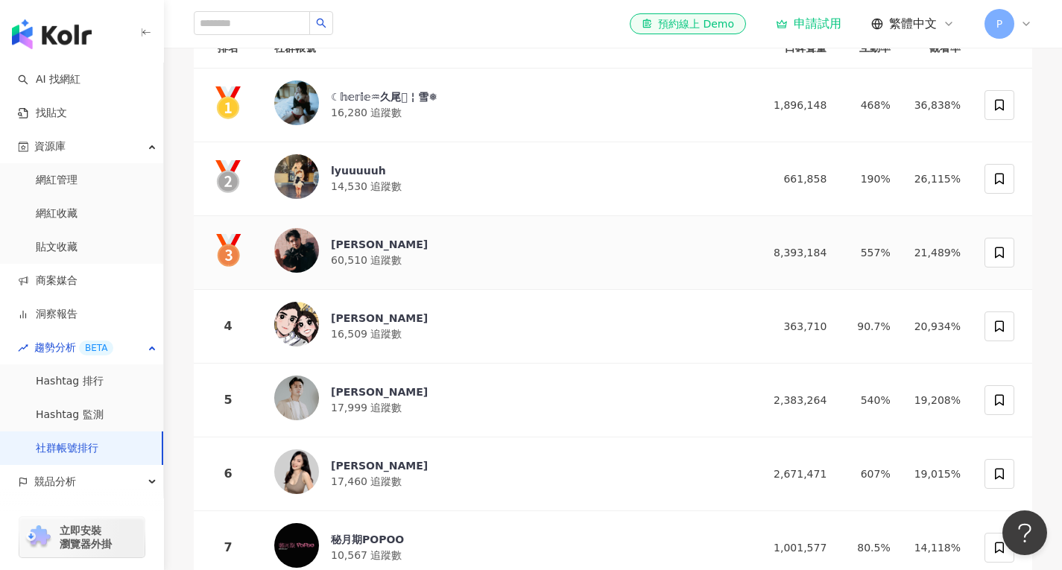
click at [351, 238] on div "[PERSON_NAME]" at bounding box center [379, 244] width 97 height 15
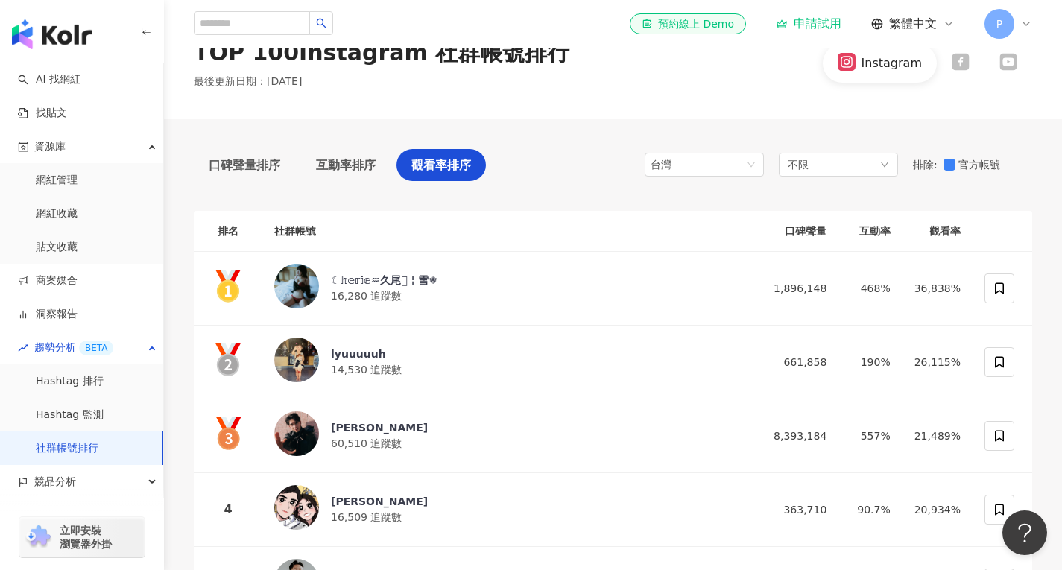
scroll to position [0, 0]
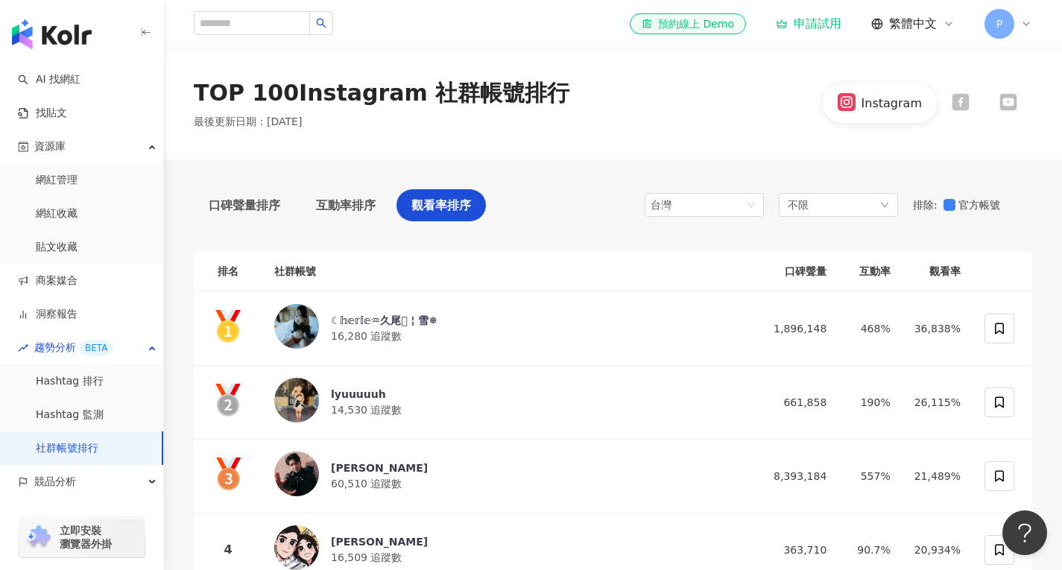
click at [999, 99] on div at bounding box center [1008, 103] width 48 height 20
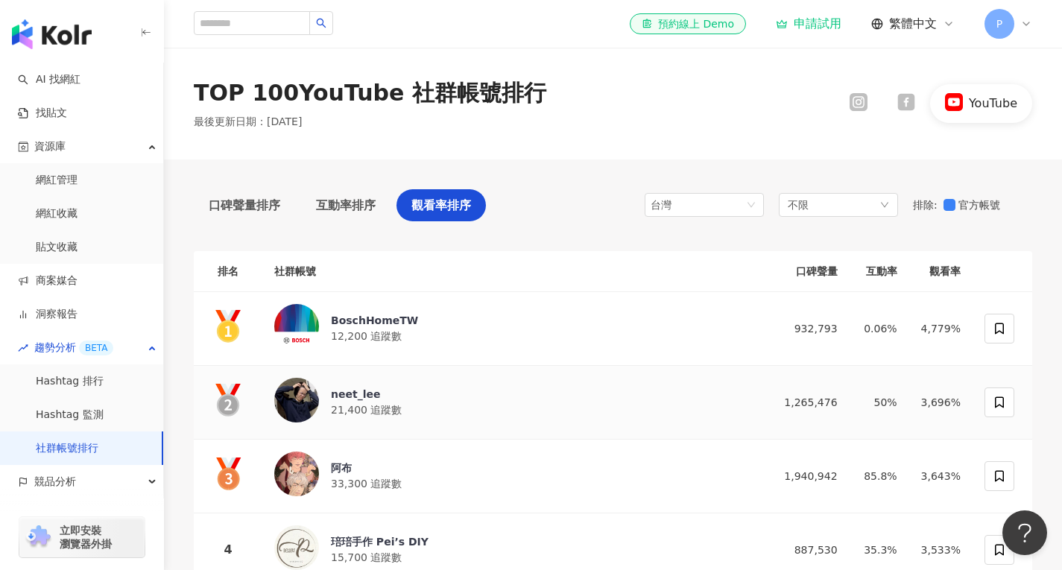
click at [356, 393] on div "neet_lee" at bounding box center [366, 394] width 71 height 15
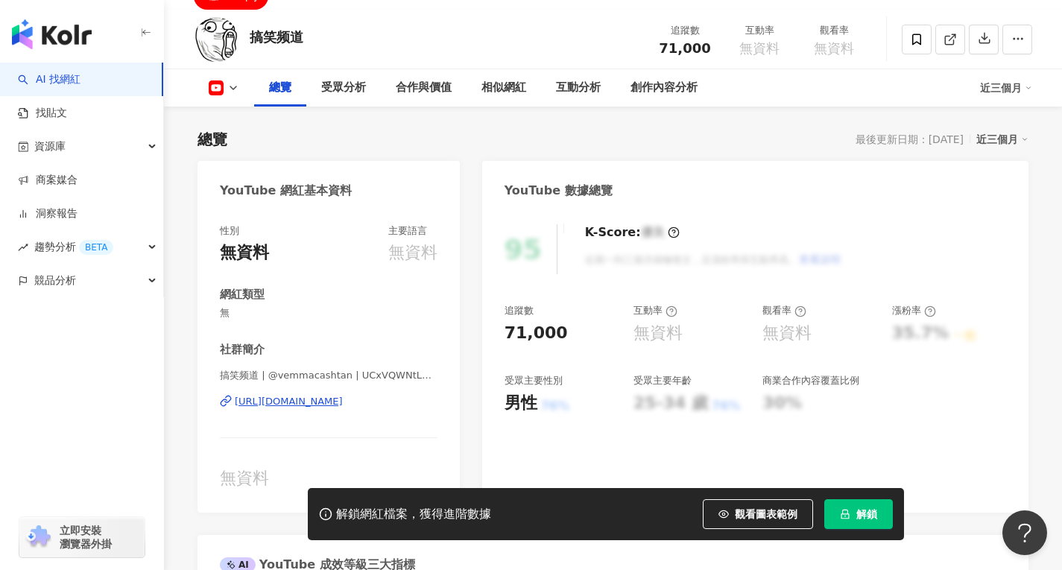
click at [291, 410] on div "搞笑频道 | @vemmacashtan | UCxVQWNtLNSwewEvBLCU8p1A https://www.youtube.com/channel…" at bounding box center [329, 412] width 218 height 87
click at [292, 398] on div "https://www.youtube.com/channel/UCxVQWNtLNSwewEvBLCU8p1A" at bounding box center [289, 401] width 108 height 13
click at [871, 211] on div "95 K-Score : 優良 近期一到三個月積極發文，且漲粉率與互動率高。 查看說明 追蹤數 71,000 互動率 無資料 觀看率 無資料 漲粉率 35.7…" at bounding box center [755, 360] width 546 height 303
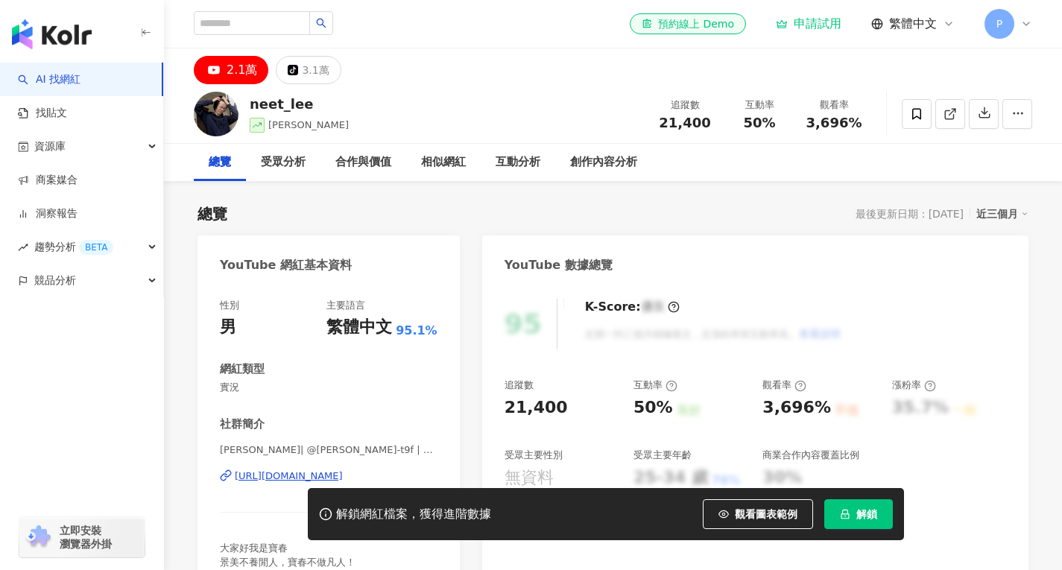
click at [221, 70] on icon at bounding box center [214, 70] width 18 height 18
